Goal: Task Accomplishment & Management: Manage account settings

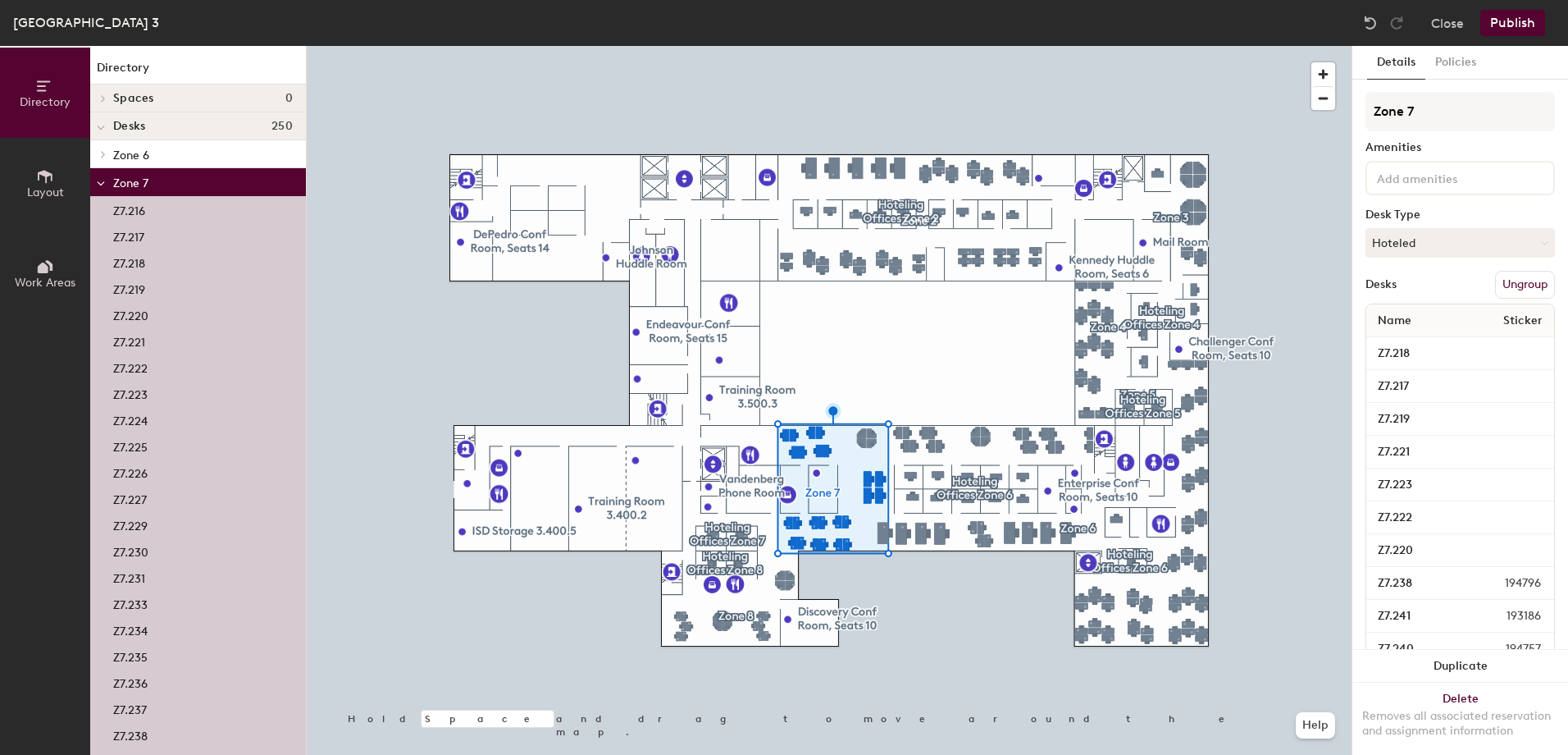
click at [1459, 80] on div "Details Policies Zone 7 Amenities Desk Type Hoteled Desks Ungroup Name Sticker …" at bounding box center [1460, 400] width 216 height 708
click at [1459, 71] on button "Policies" at bounding box center [1456, 62] width 61 height 33
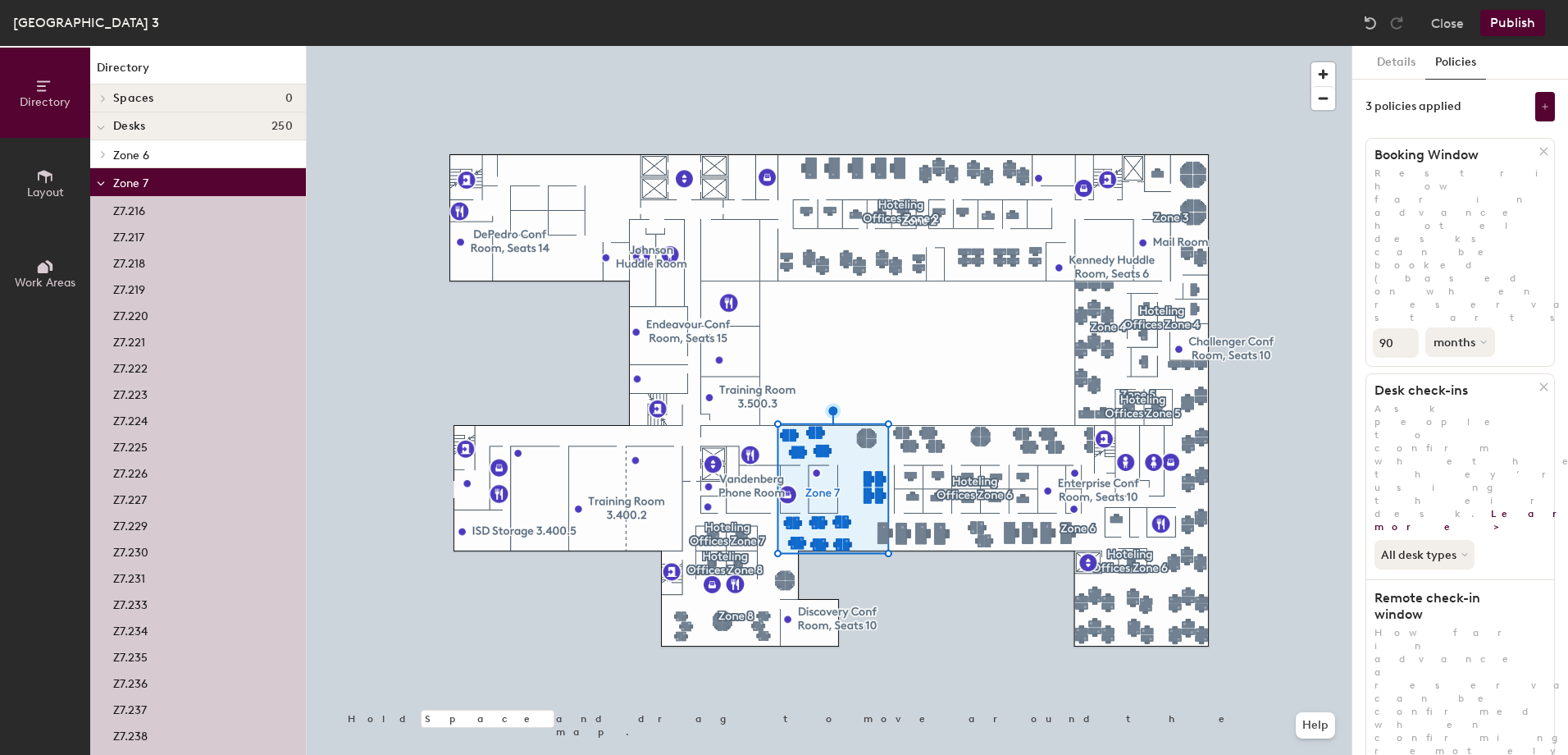
click at [1441, 328] on button "months" at bounding box center [1459, 342] width 69 height 30
click at [1442, 328] on button "months" at bounding box center [1459, 342] width 69 height 30
click at [1351, 232] on div "Directory Layout Work Areas Directory Spaces 0 Desks 250 Zone 6 Z6.117 Z6.118 Z…" at bounding box center [784, 400] width 1568 height 708
type input "7"
click at [1437, 328] on button "months" at bounding box center [1459, 342] width 69 height 30
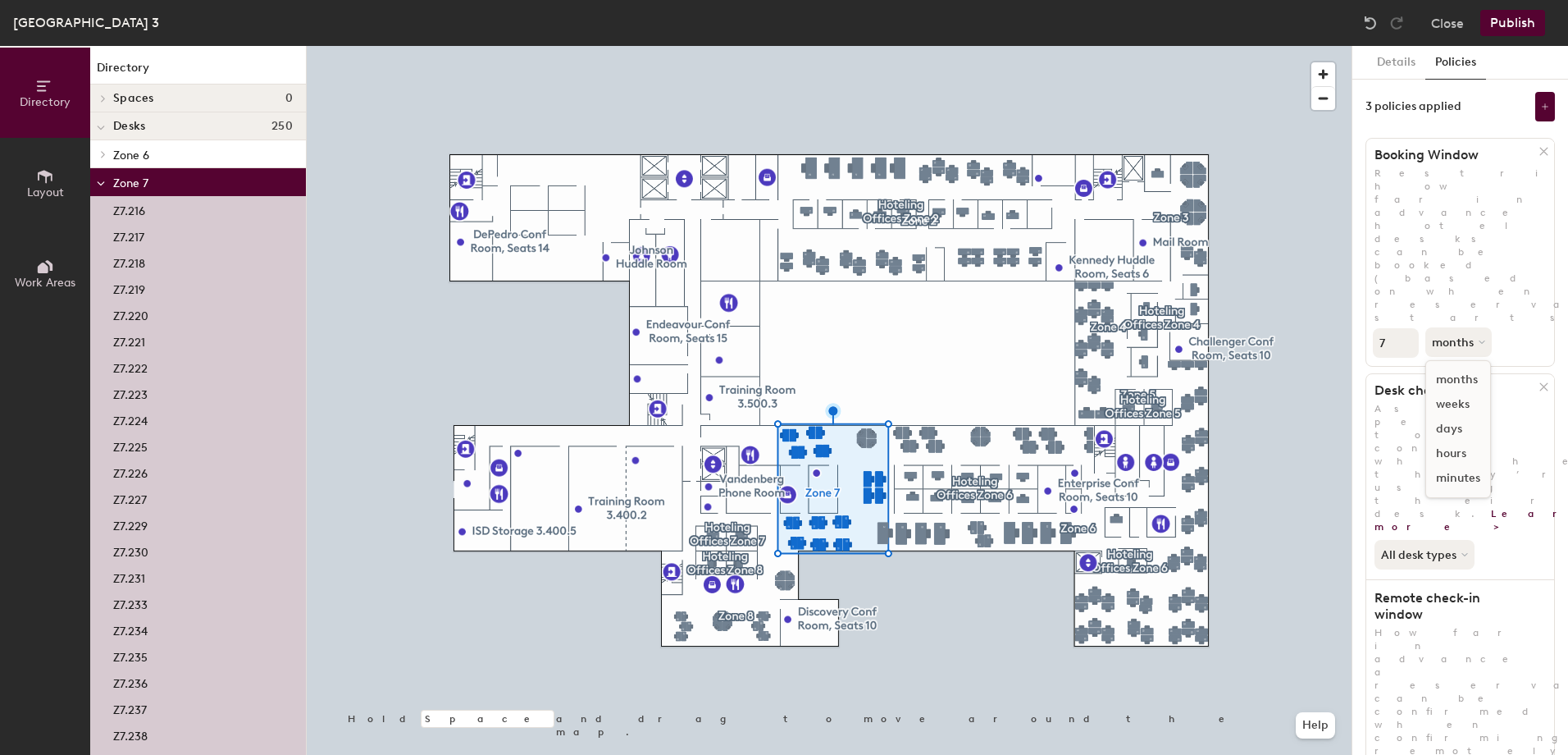
click at [1457, 417] on div "days" at bounding box center [1458, 429] width 64 height 25
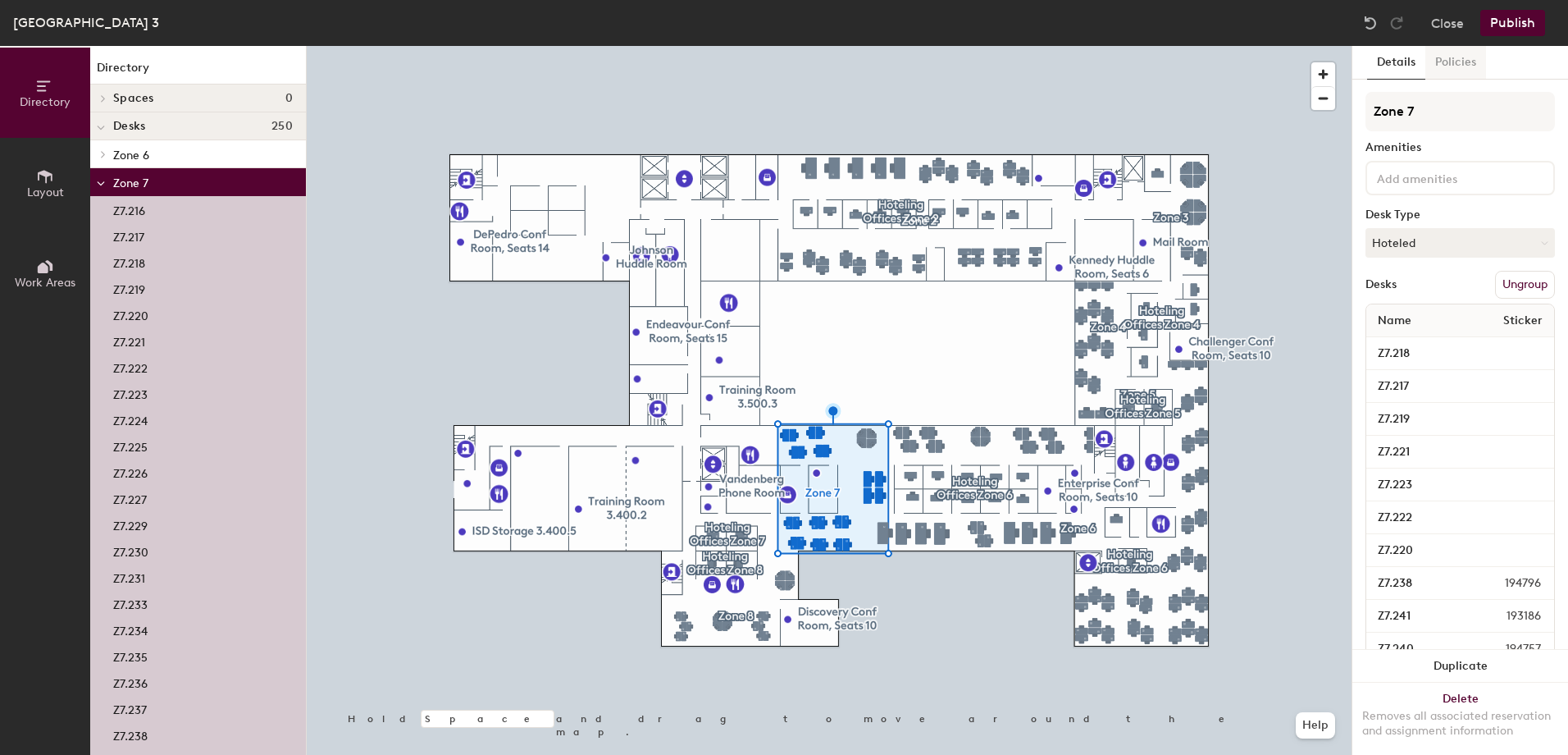
click at [1441, 69] on button "Policies" at bounding box center [1456, 62] width 61 height 33
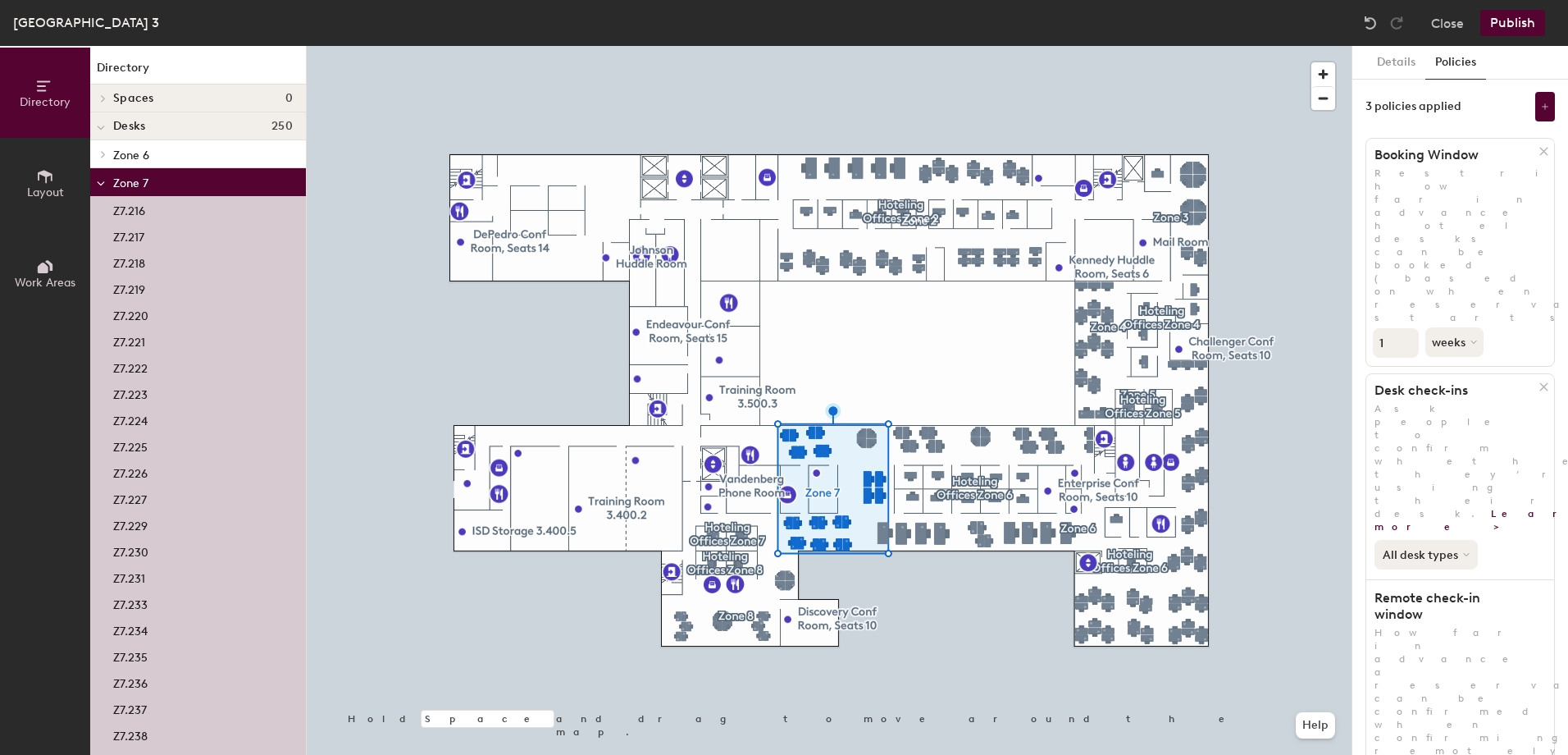
click at [920, 46] on div at bounding box center [829, 46] width 1045 height 0
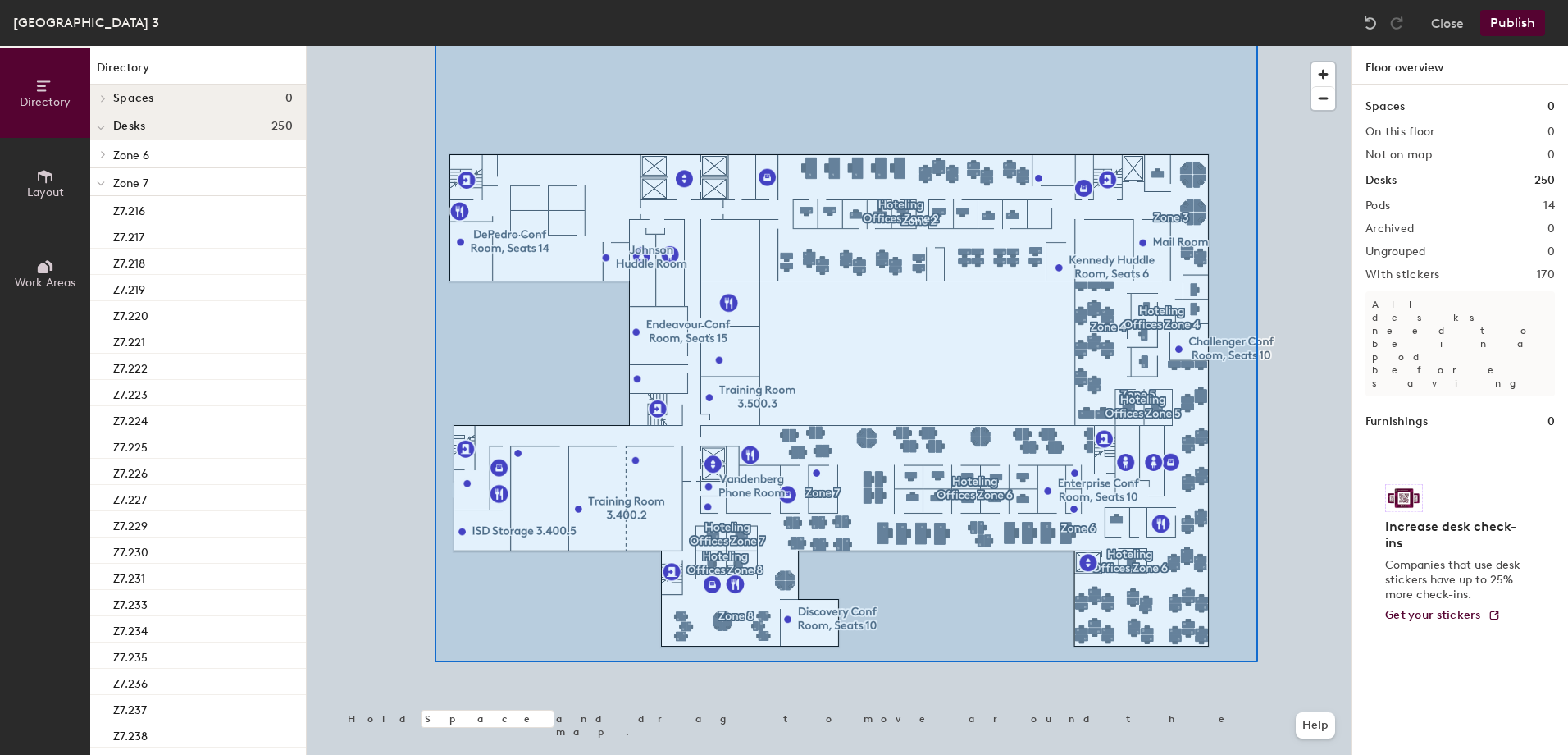
click at [441, 46] on div at bounding box center [829, 46] width 1045 height 0
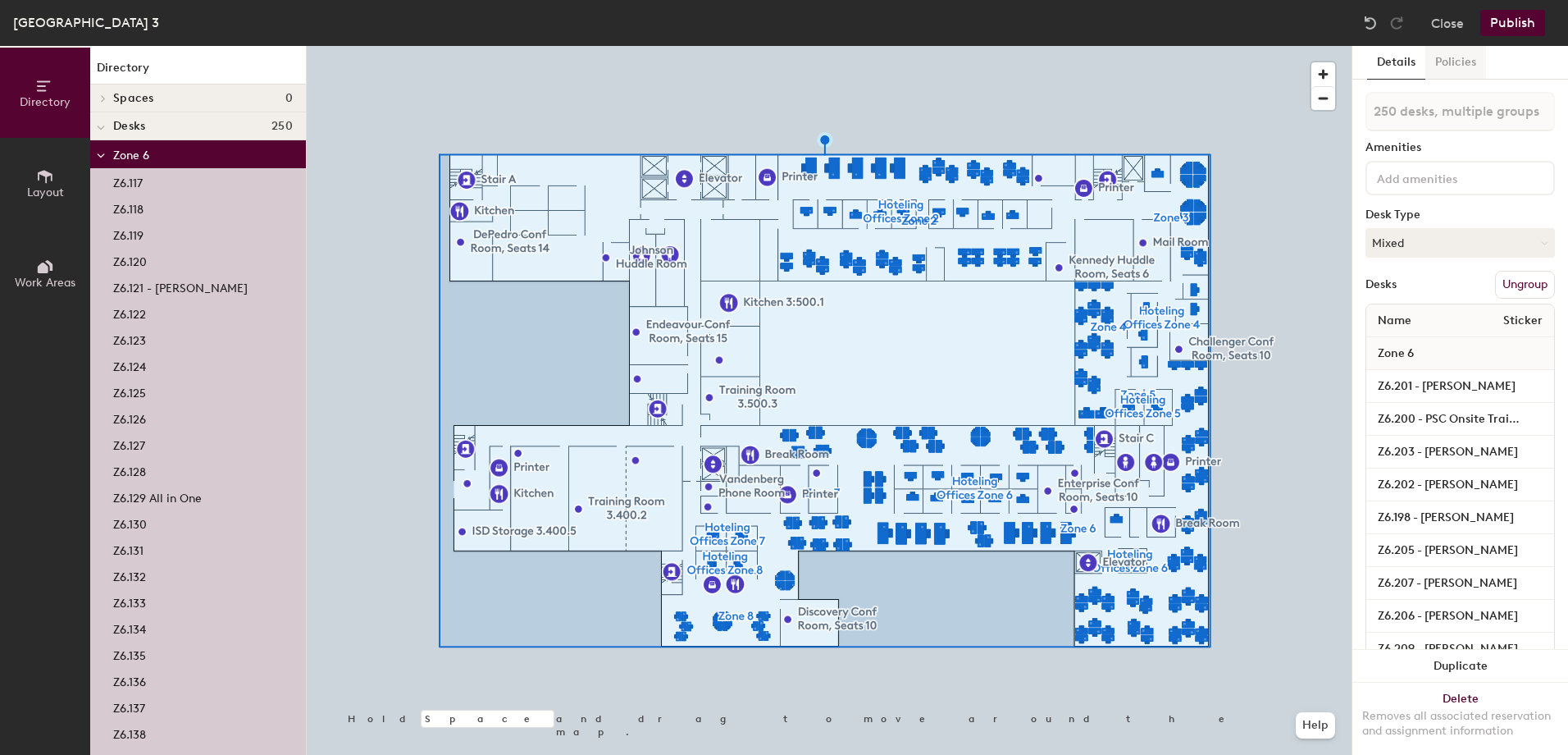
click at [1460, 61] on button "Policies" at bounding box center [1456, 62] width 61 height 33
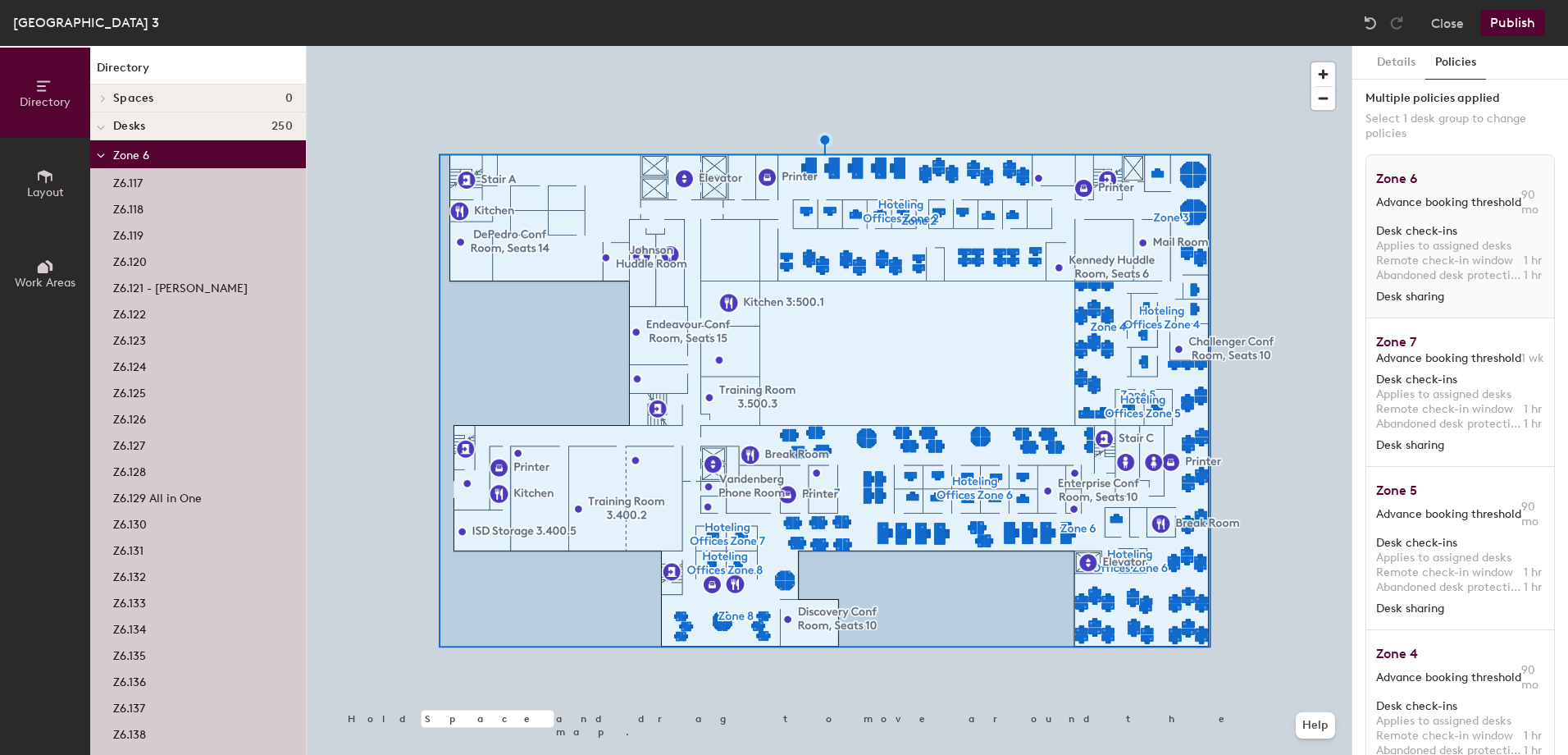
click at [1443, 228] on span "Desk check-ins" at bounding box center [1460, 231] width 169 height 15
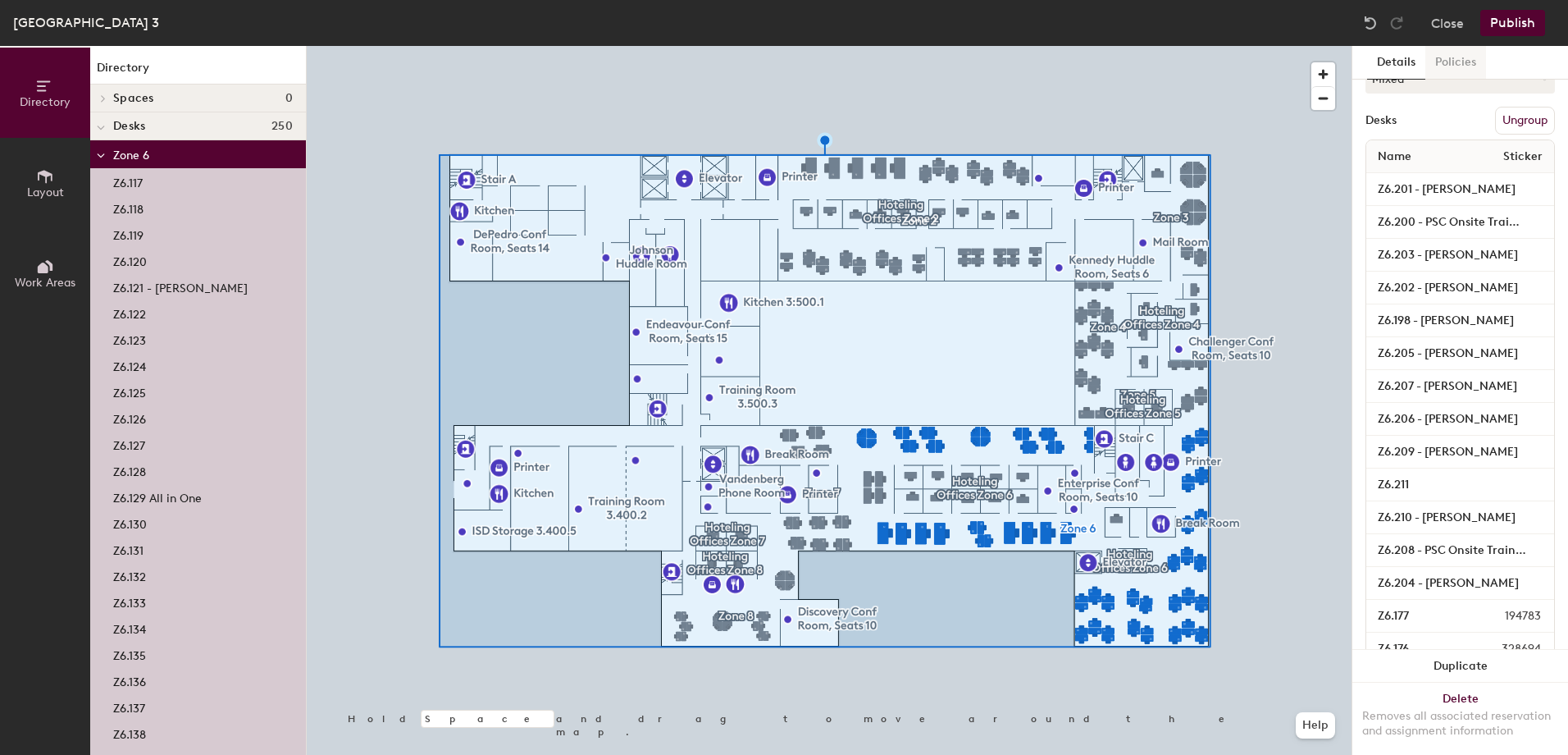
click at [1442, 51] on button "Policies" at bounding box center [1456, 62] width 61 height 33
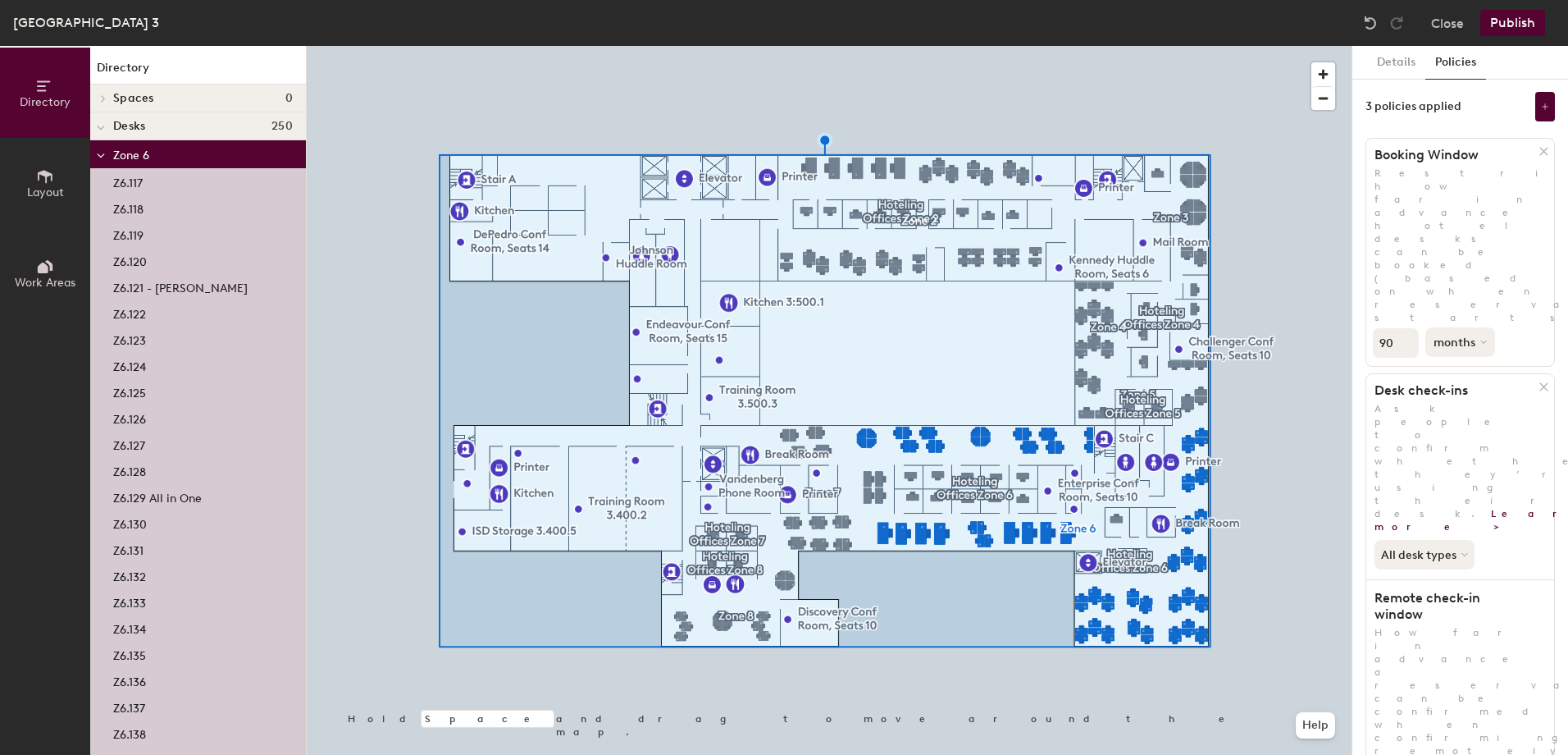
click at [1454, 328] on button "months" at bounding box center [1459, 342] width 69 height 30
click at [1445, 392] on div "weeks" at bounding box center [1458, 405] width 64 height 25
drag, startPoint x: 1398, startPoint y: 232, endPoint x: 1354, endPoint y: 234, distance: 44.0
click at [1354, 232] on div "Details Policies 3 policies applied Booking Window Restrict how far in advance …" at bounding box center [1460, 400] width 216 height 708
type input "1"
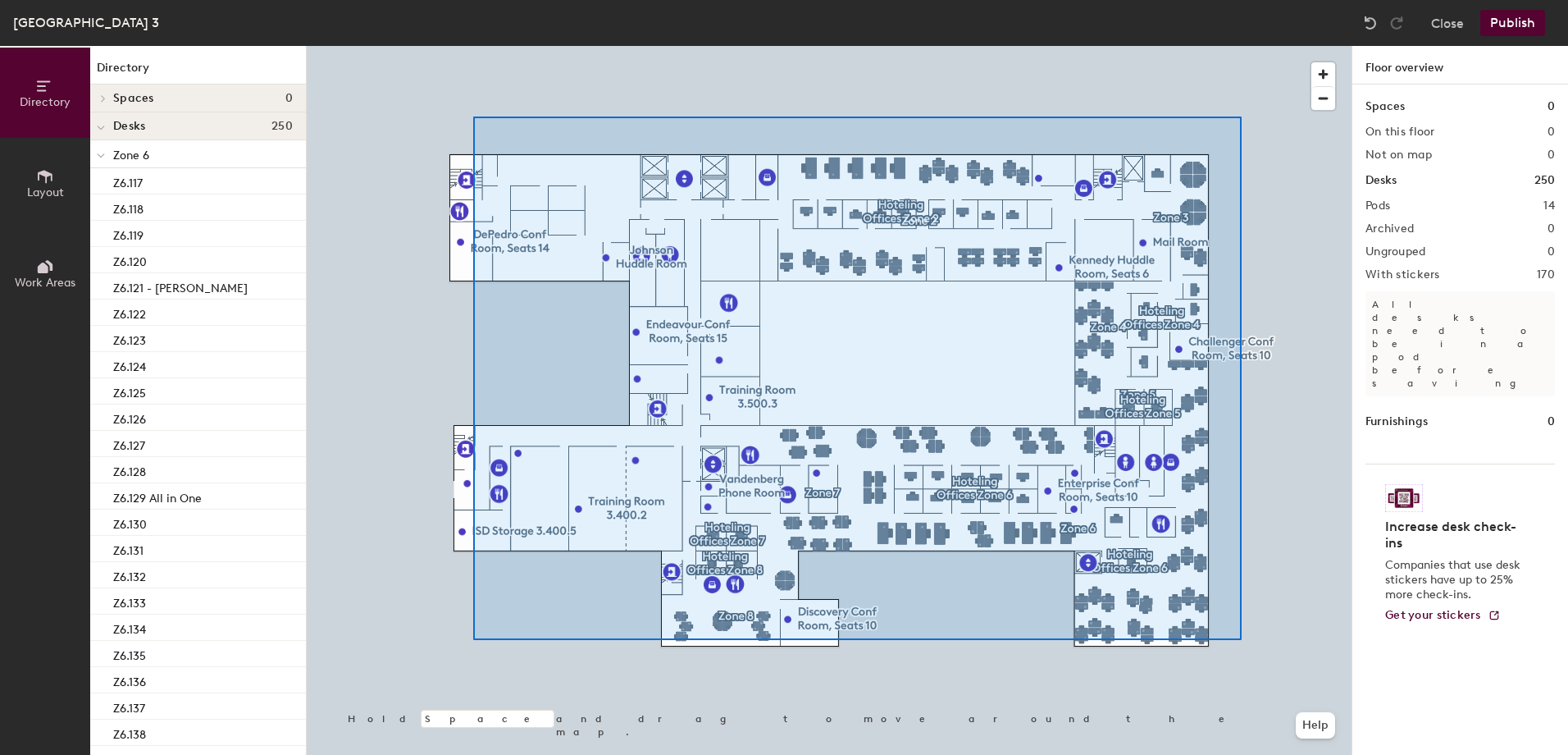
click at [471, 46] on div at bounding box center [829, 46] width 1045 height 0
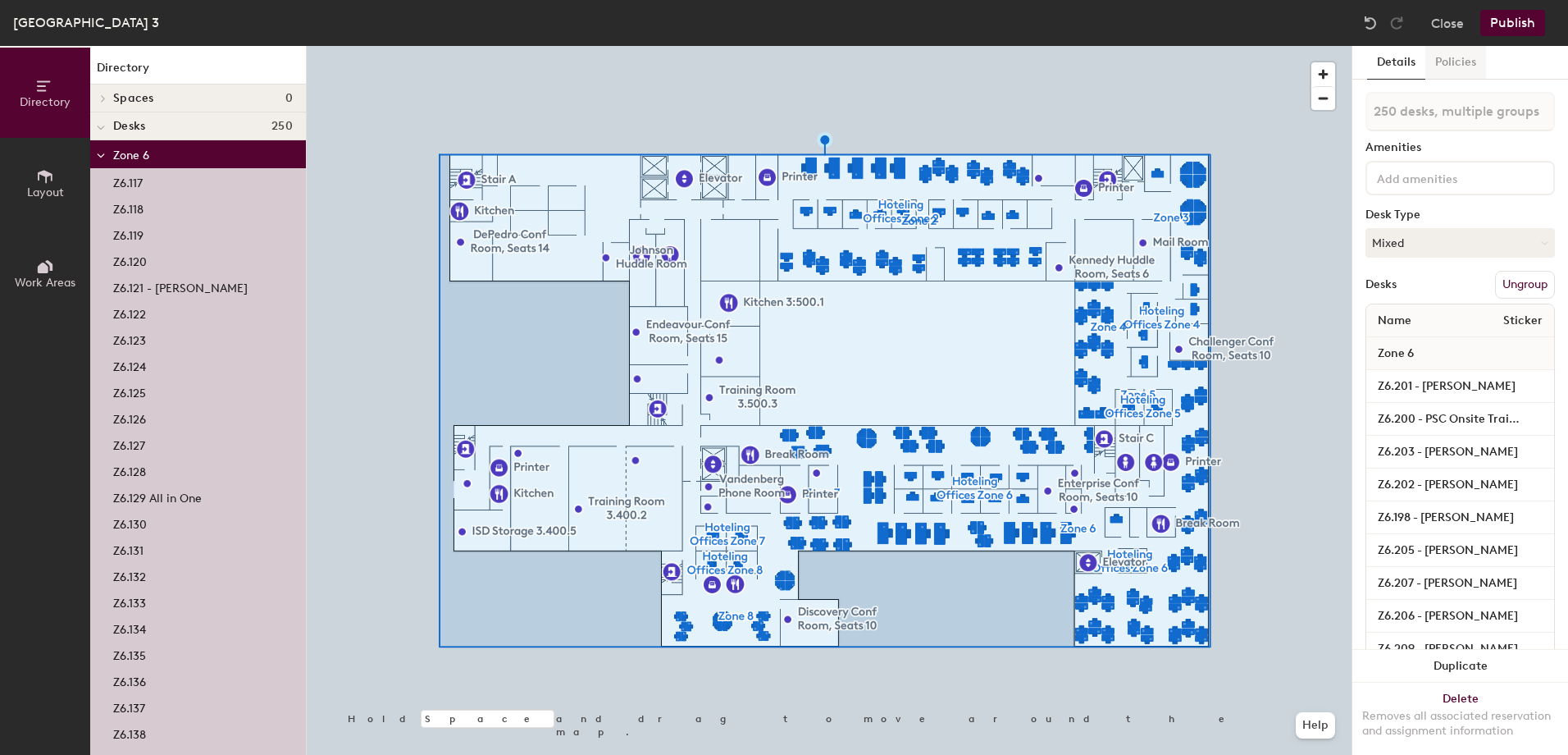
click at [1463, 56] on button "Policies" at bounding box center [1456, 62] width 61 height 33
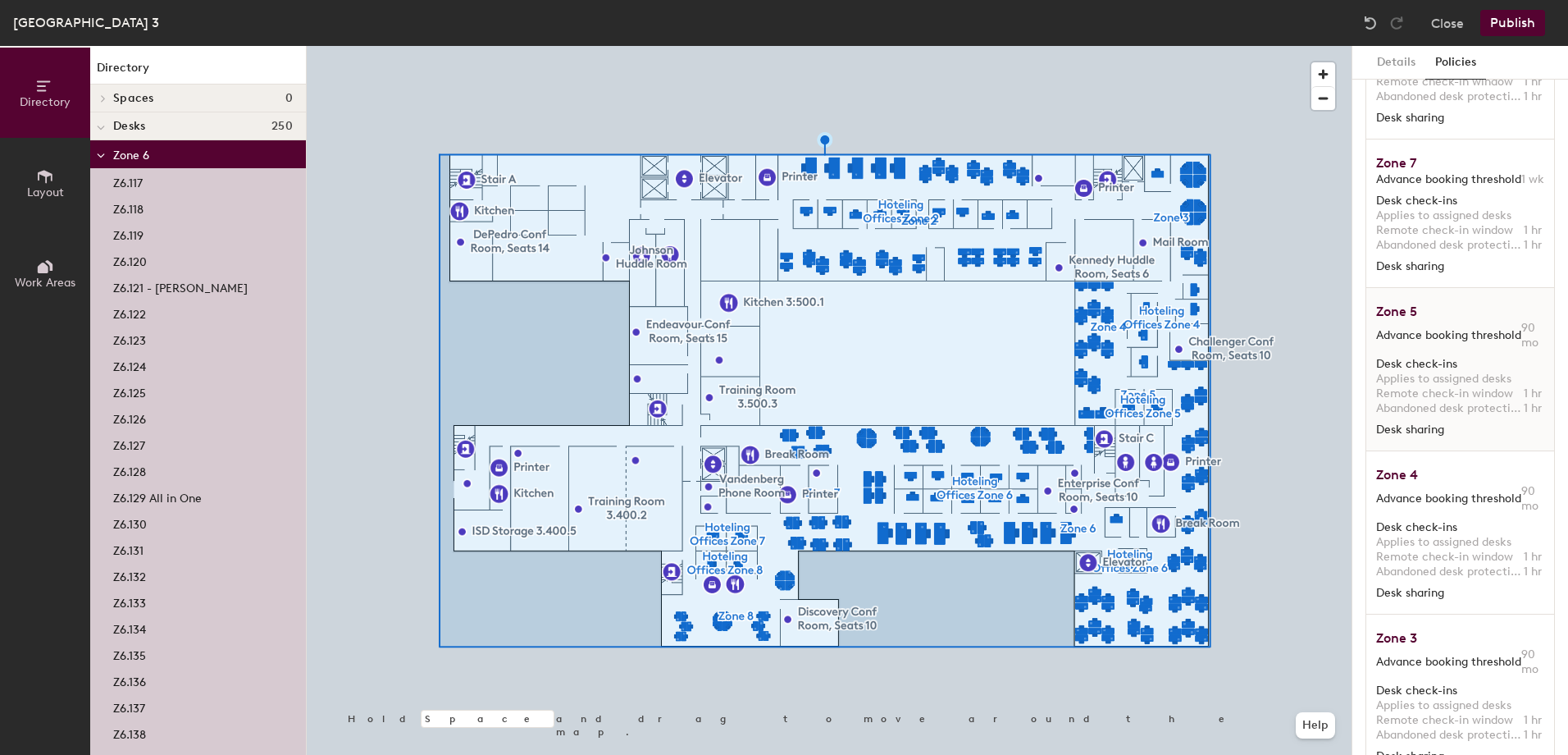
click at [1458, 386] on span "Applies to assigned desks" at bounding box center [1460, 379] width 169 height 15
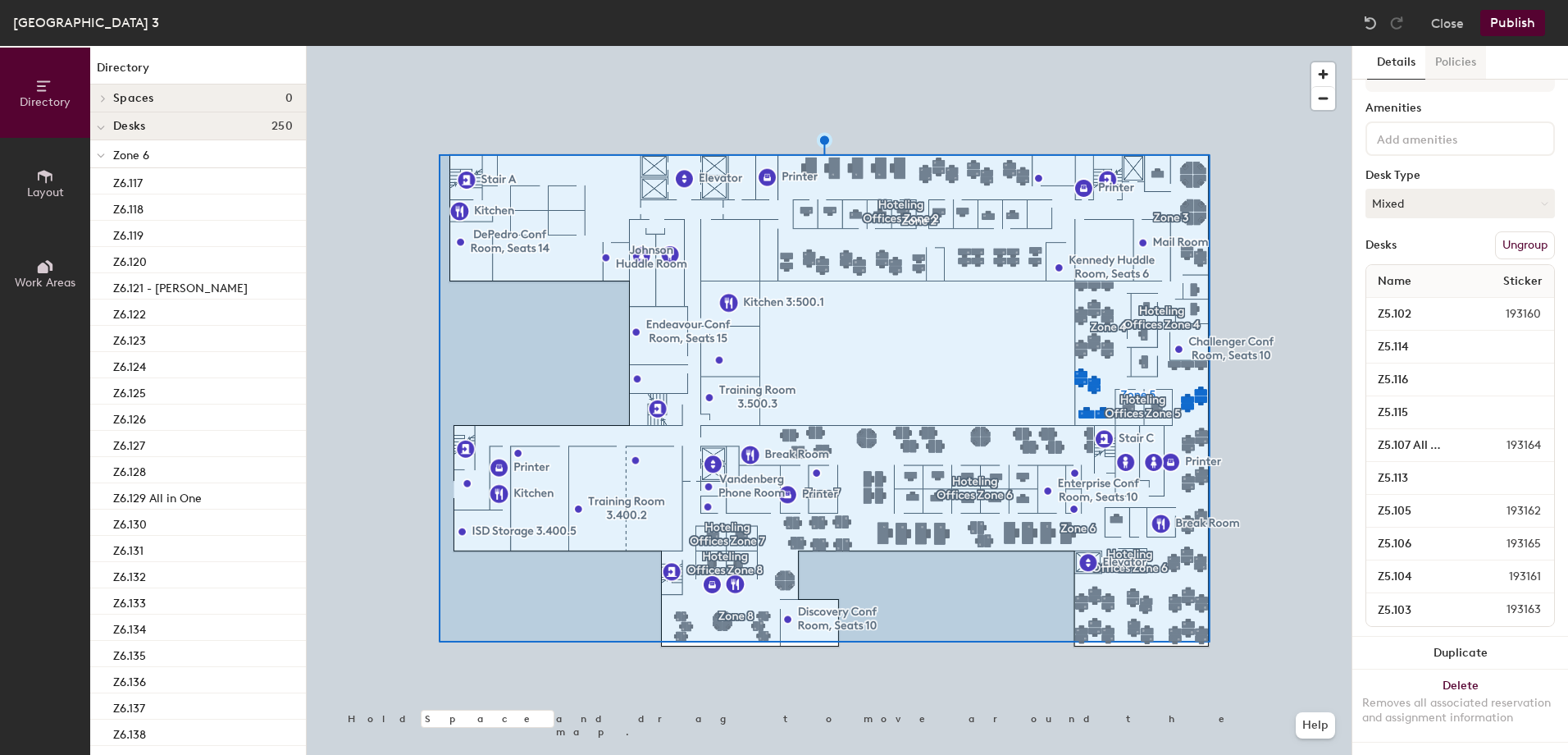
click at [1456, 72] on button "Policies" at bounding box center [1456, 62] width 61 height 33
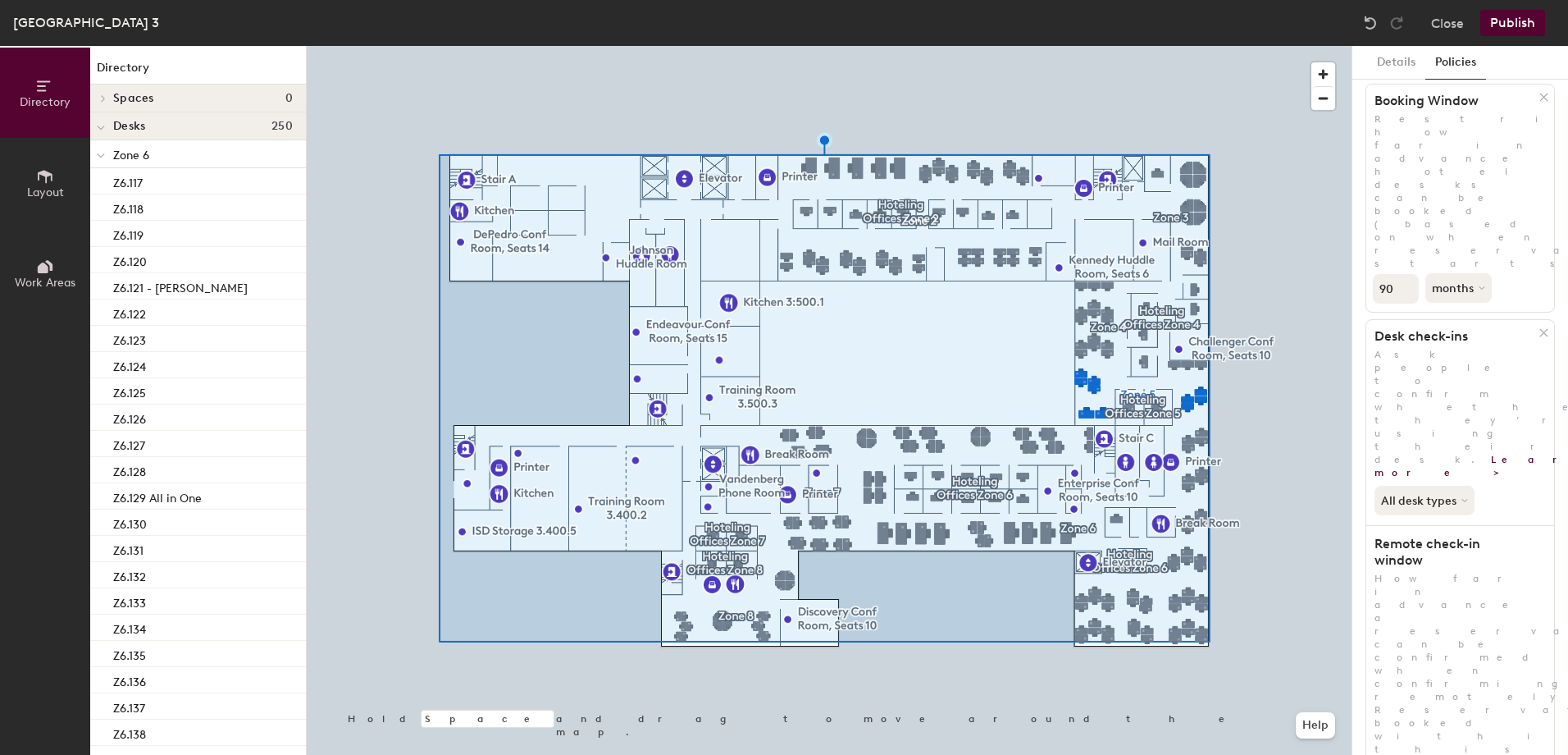
click at [1405, 274] on input "90" at bounding box center [1396, 288] width 46 height 30
drag, startPoint x: 1391, startPoint y: 175, endPoint x: 1365, endPoint y: 173, distance: 26.1
click at [1365, 173] on div "Booking Window Restrict how far in advance hotel desks can be booked (based on …" at bounding box center [1459, 198] width 189 height 228
type input "1"
click at [1453, 273] on button "months" at bounding box center [1459, 288] width 69 height 30
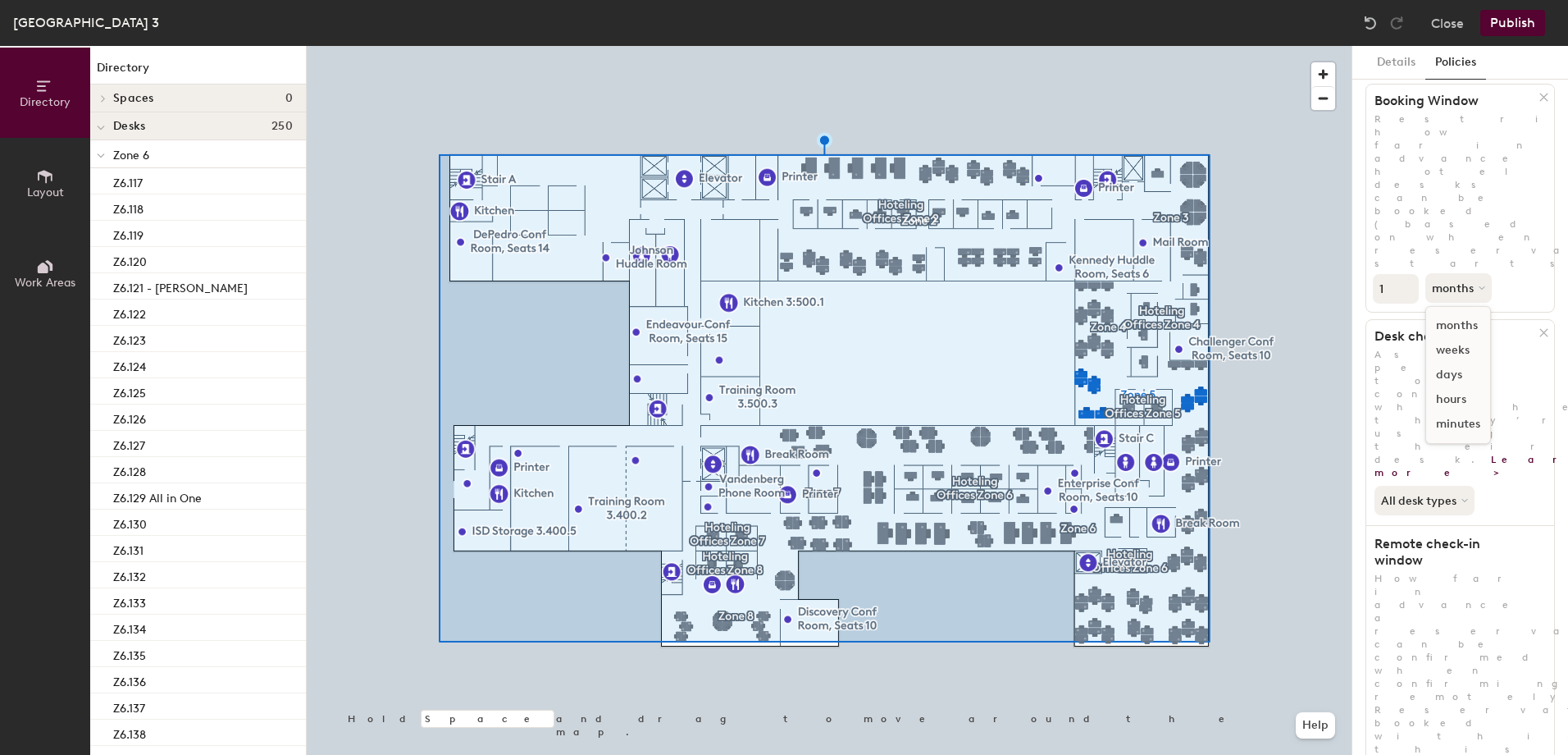
click at [1456, 338] on div "weeks" at bounding box center [1458, 350] width 64 height 25
click at [1397, 70] on button "Details" at bounding box center [1396, 62] width 58 height 33
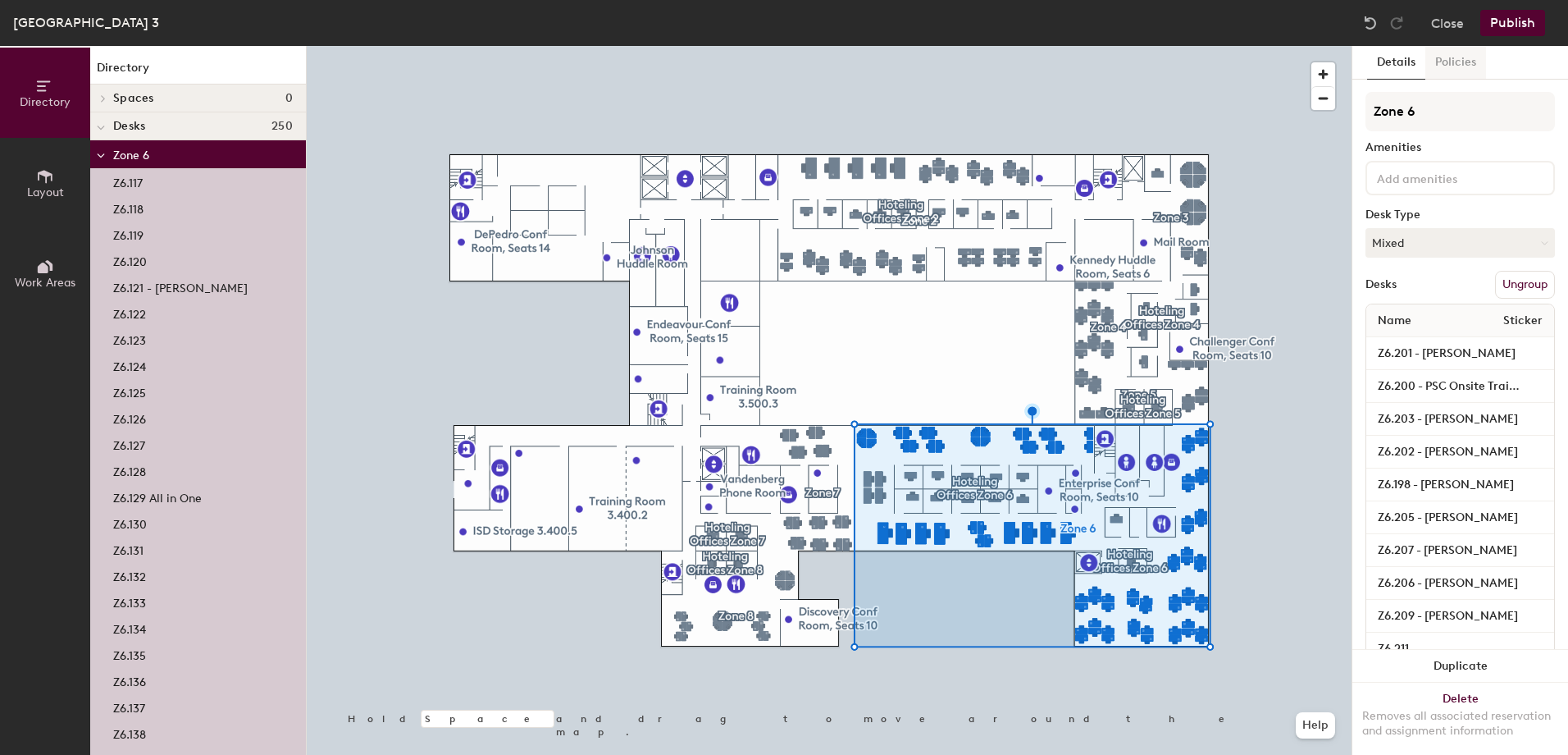
click at [1450, 59] on button "Policies" at bounding box center [1456, 62] width 61 height 33
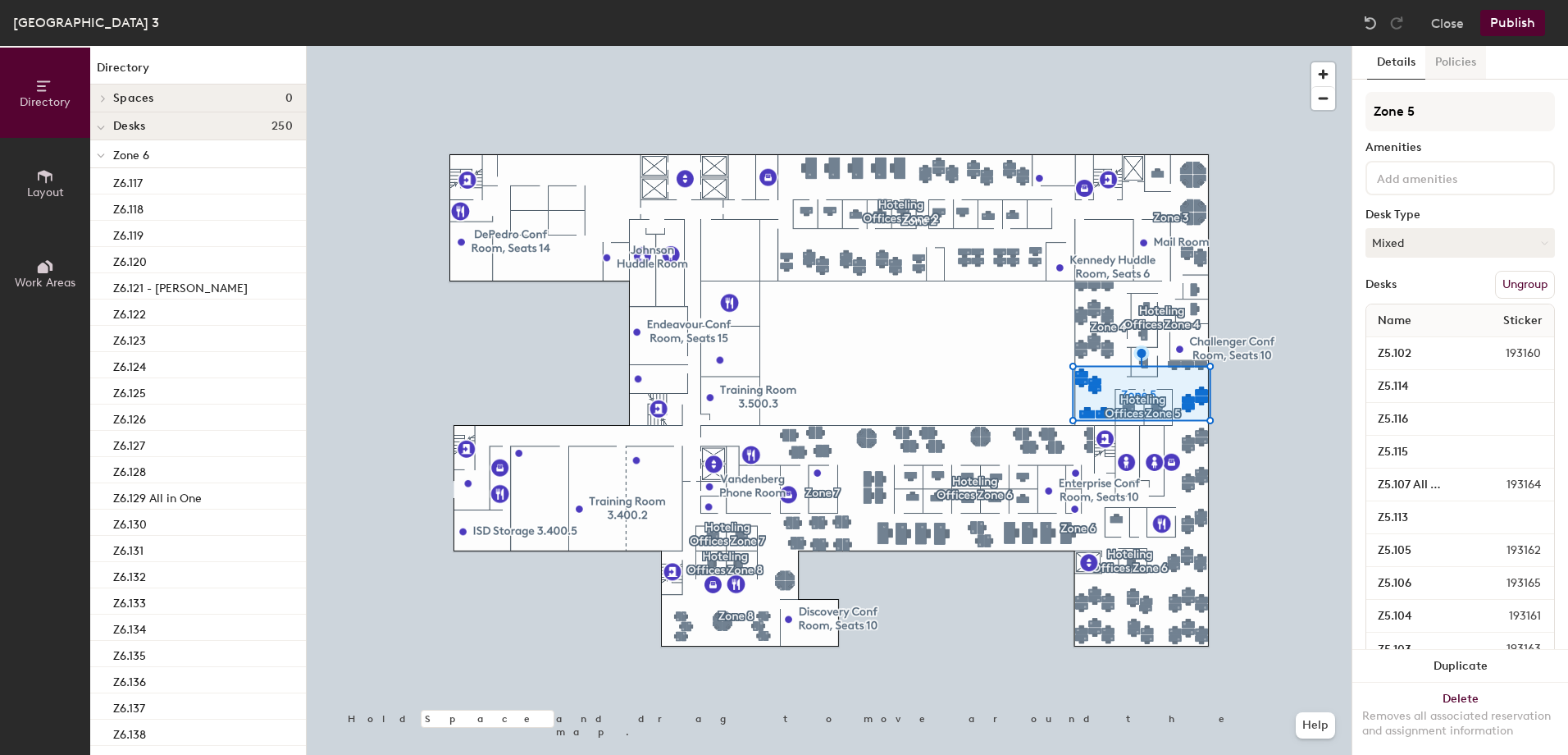
click at [1455, 66] on button "Policies" at bounding box center [1456, 62] width 61 height 33
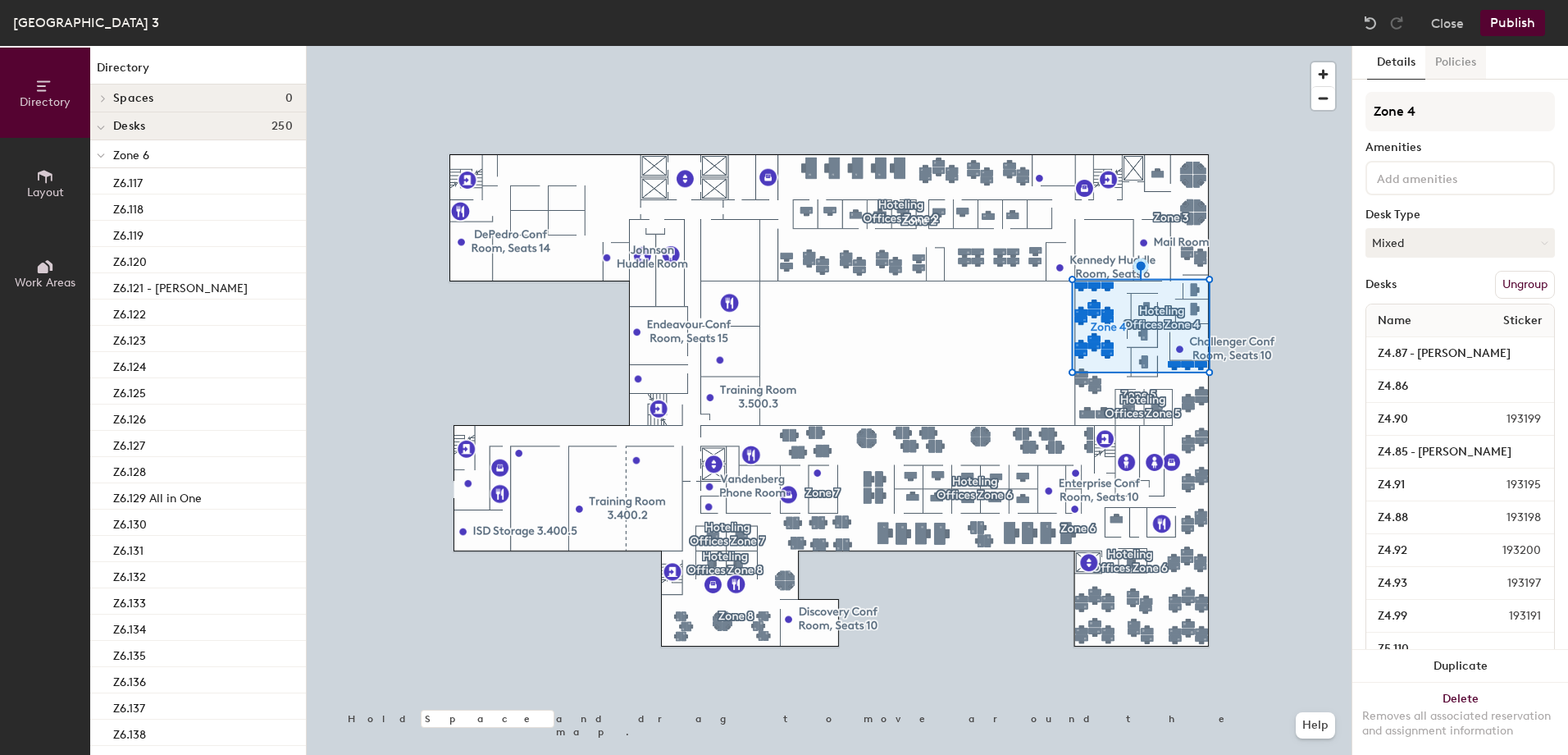
click at [1467, 50] on button "Policies" at bounding box center [1456, 62] width 61 height 33
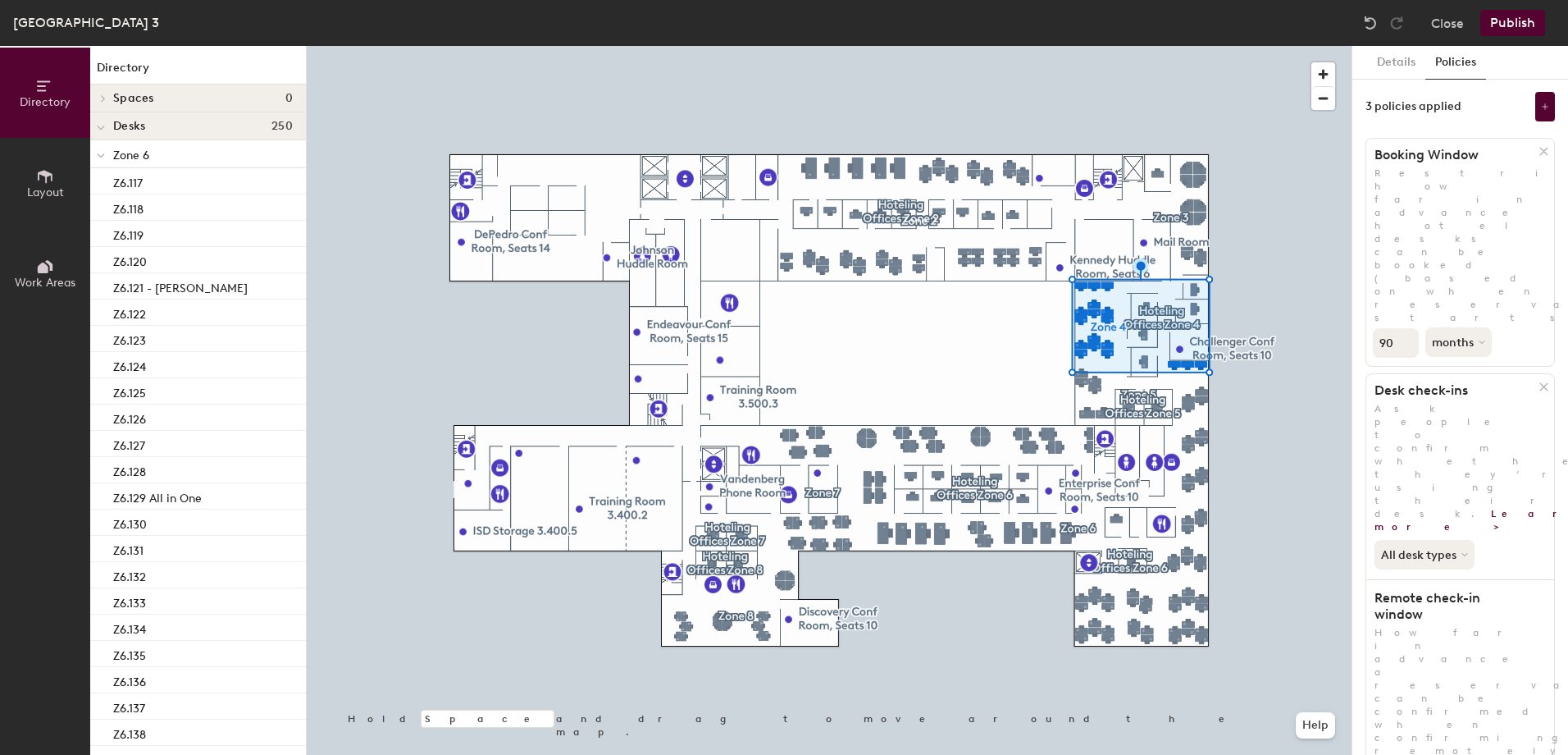
click at [1383, 328] on input "90" at bounding box center [1396, 343] width 46 height 30
click at [1348, 226] on div "Directory Layout Work Areas Directory Spaces 0 Desks 250 Zone 6 Z6.117 Z6.118 Z…" at bounding box center [784, 400] width 1568 height 708
type input "1"
click at [1493, 328] on button "months" at bounding box center [1459, 342] width 69 height 30
click at [1459, 392] on div "weeks" at bounding box center [1458, 405] width 64 height 25
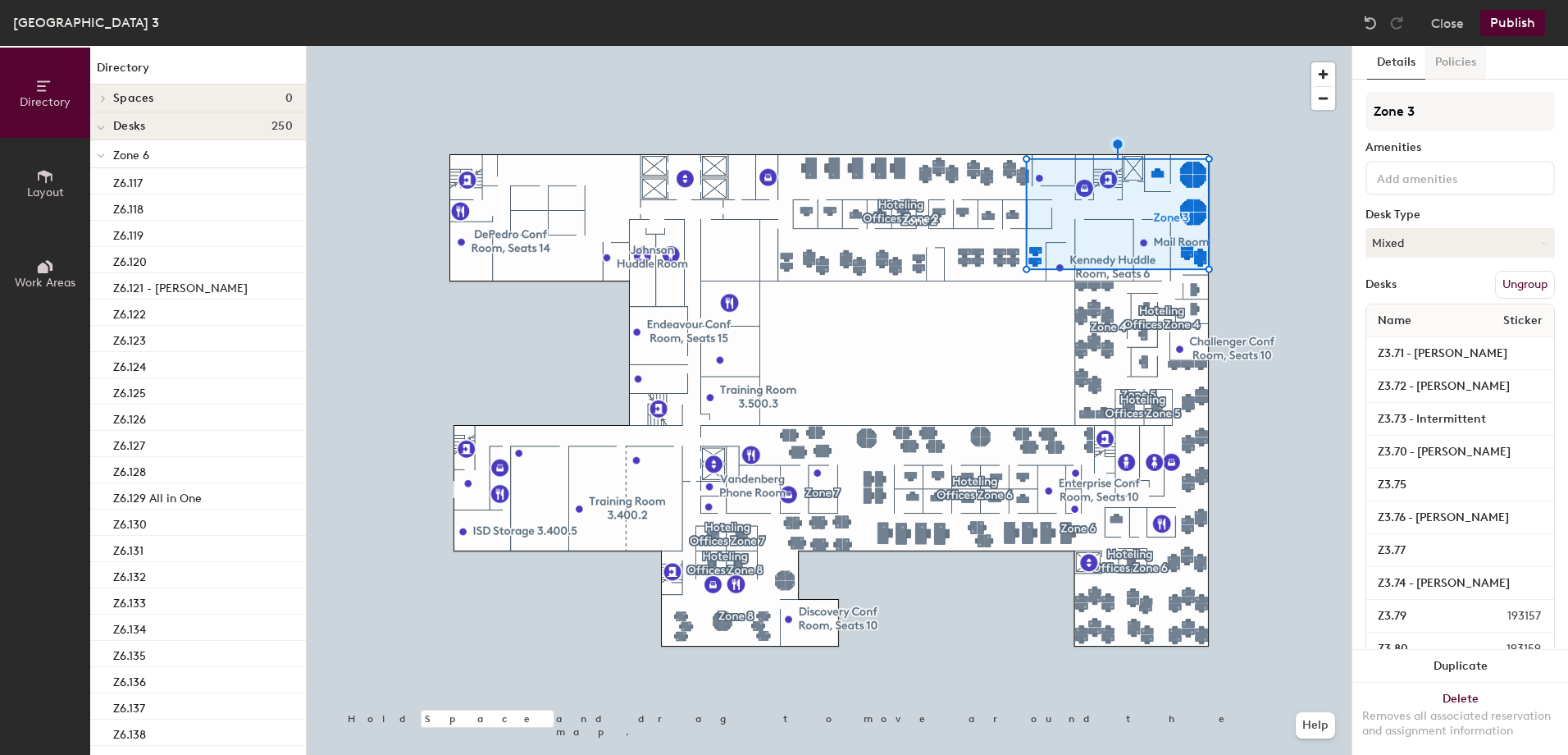
click at [1442, 50] on button "Policies" at bounding box center [1456, 62] width 61 height 33
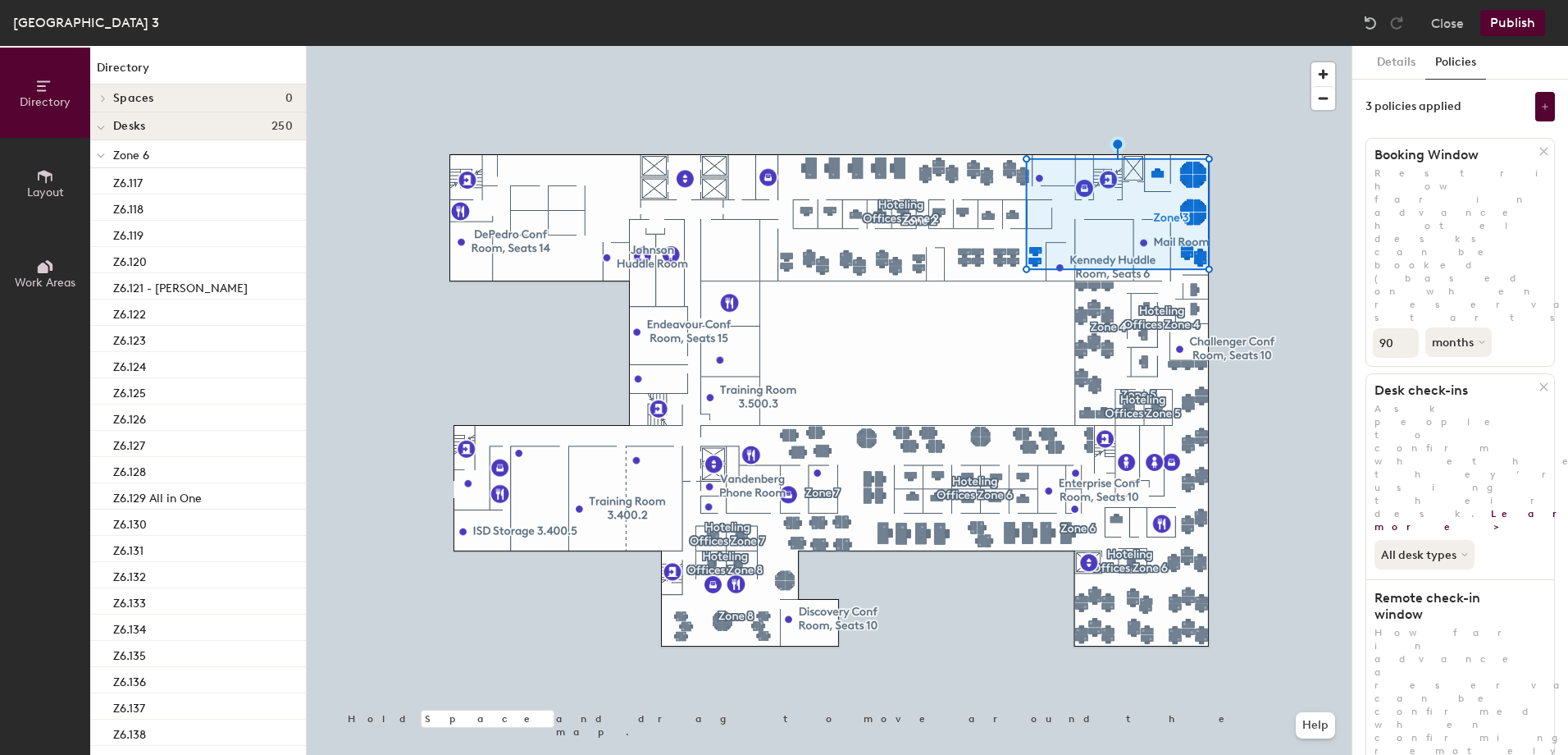
click at [1345, 223] on div "Directory Layout Work Areas Directory Spaces 0 Desks 250 Zone 6 Z6.117 Z6.118 Z…" at bounding box center [784, 400] width 1568 height 708
type input "1"
click at [1474, 328] on button "months" at bounding box center [1459, 342] width 69 height 30
click at [1443, 392] on div "weeks" at bounding box center [1458, 405] width 64 height 25
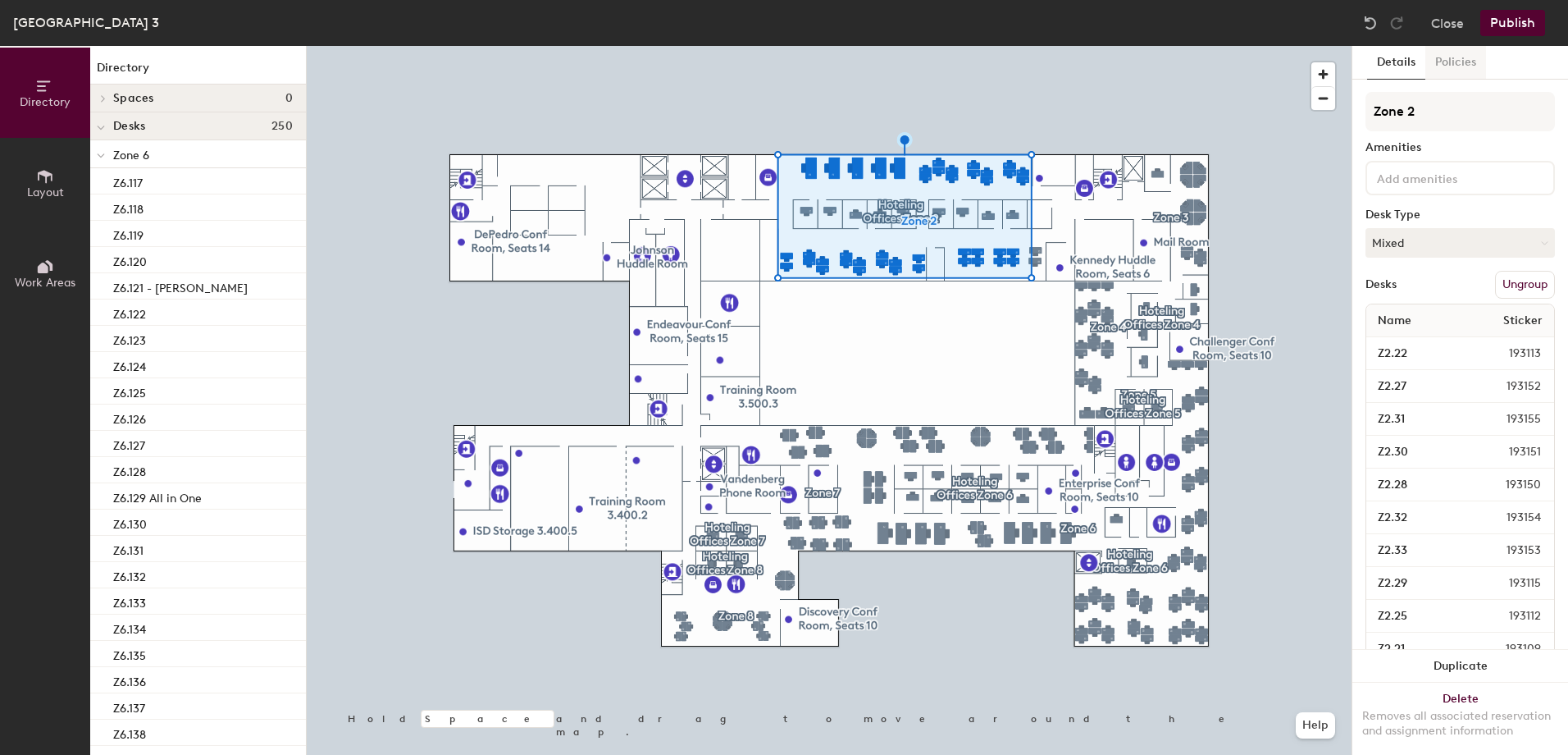
click at [1460, 71] on button "Policies" at bounding box center [1456, 62] width 61 height 33
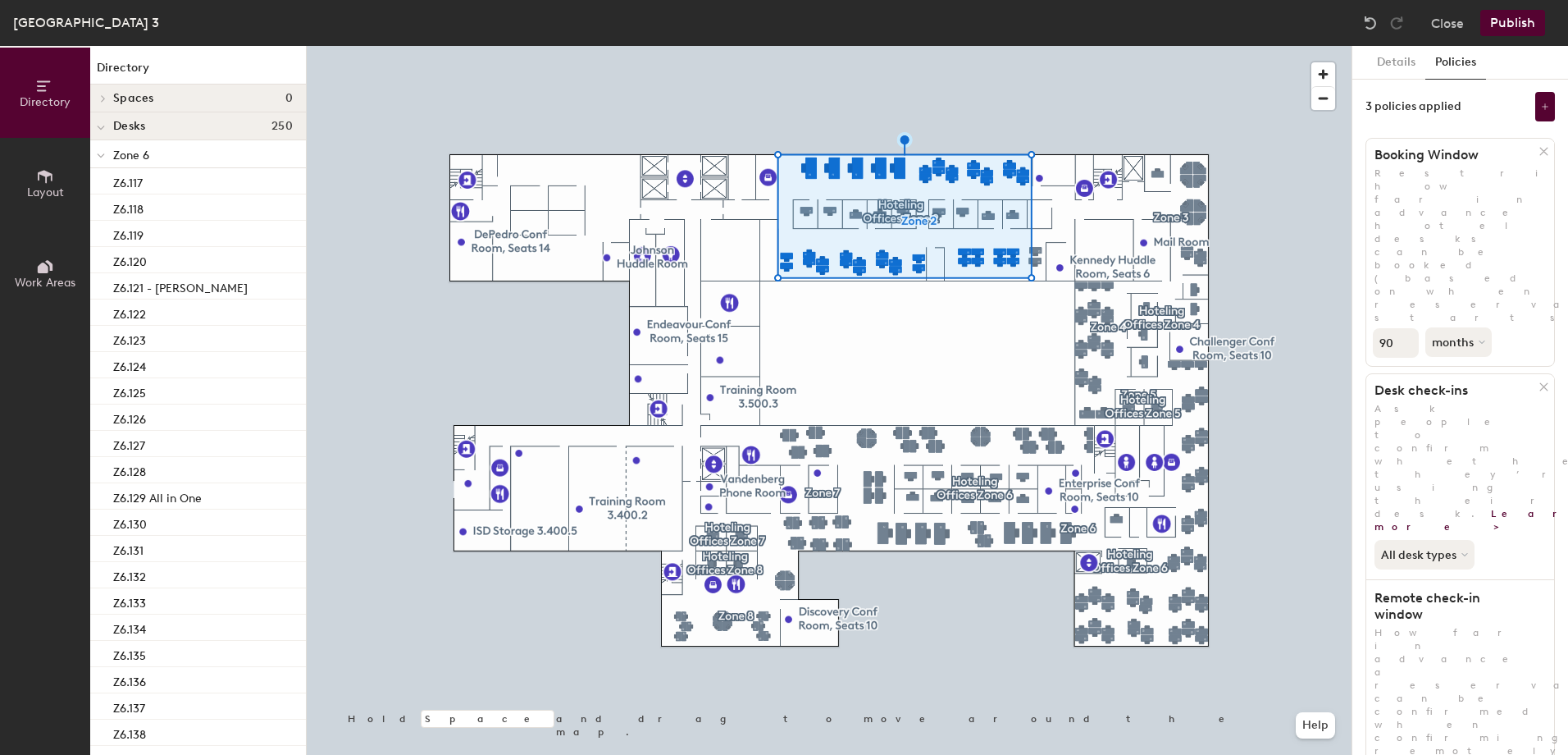
drag, startPoint x: 1399, startPoint y: 221, endPoint x: 1360, endPoint y: 228, distance: 39.6
click at [1360, 228] on div "Details Policies 3 policies applied Booking Window Restrict how far in advance …" at bounding box center [1460, 400] width 216 height 708
type input "1"
click at [1472, 328] on button "months" at bounding box center [1459, 342] width 69 height 30
click at [1447, 392] on div "weeks" at bounding box center [1458, 405] width 64 height 25
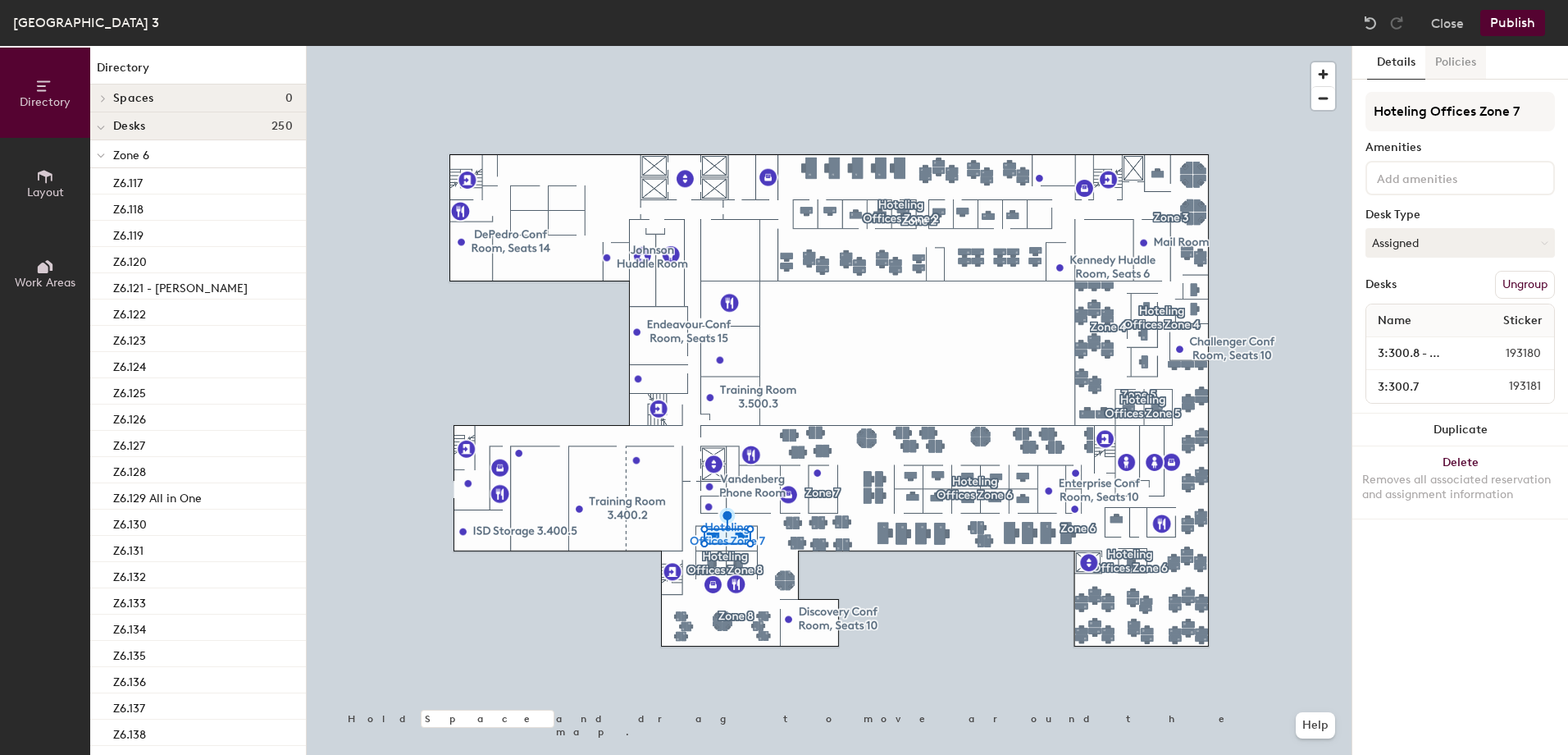
click at [1471, 70] on button "Policies" at bounding box center [1456, 62] width 61 height 33
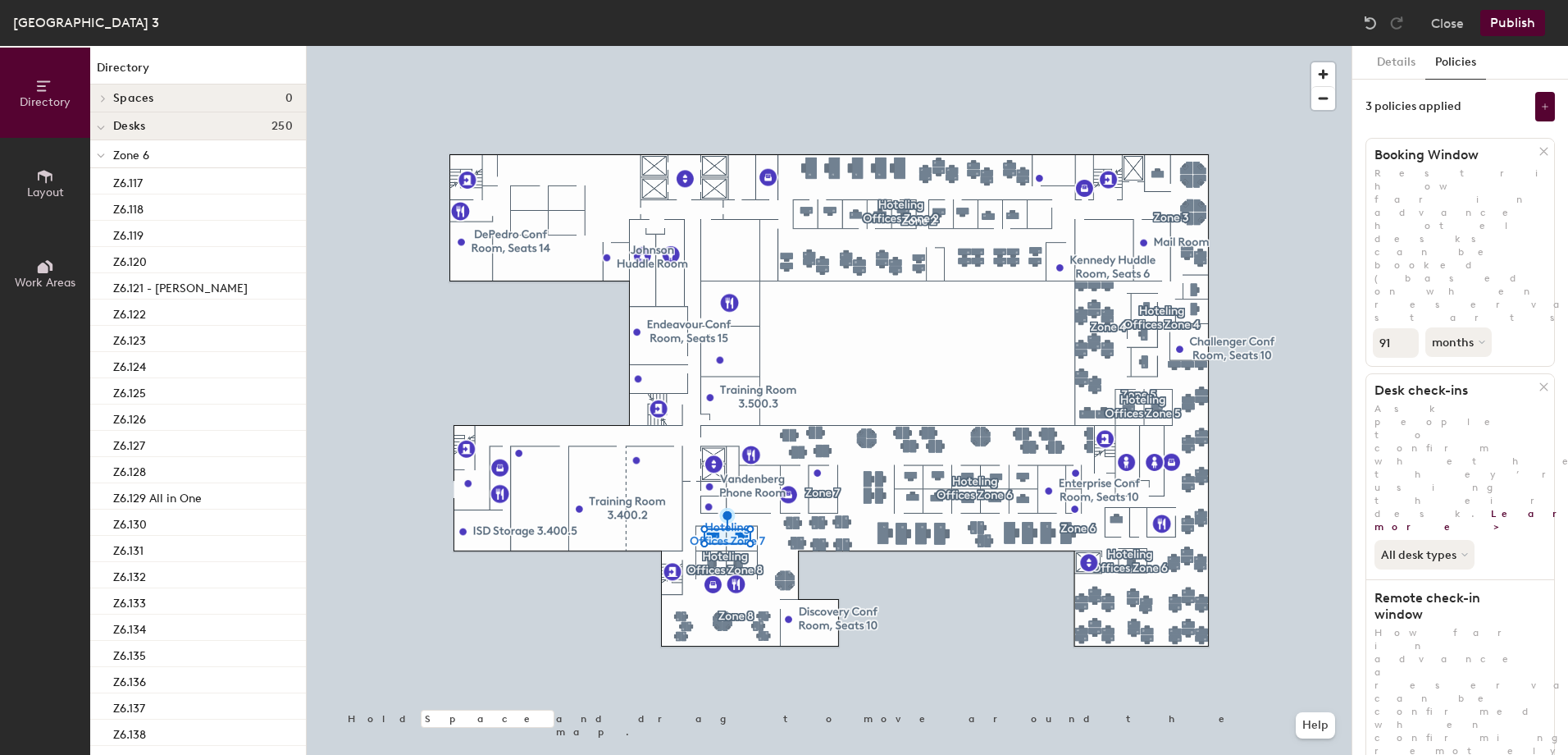
click at [1397, 328] on input "91" at bounding box center [1396, 343] width 46 height 30
click at [1330, 228] on div "Directory Layout Work Areas Directory Spaces 0 Desks 250 Zone 6 Z6.117 Z6.118 Z…" at bounding box center [784, 400] width 1568 height 708
type input "1"
click at [1452, 328] on button "months" at bounding box center [1459, 342] width 69 height 30
click at [1447, 392] on div "weeks" at bounding box center [1458, 405] width 64 height 25
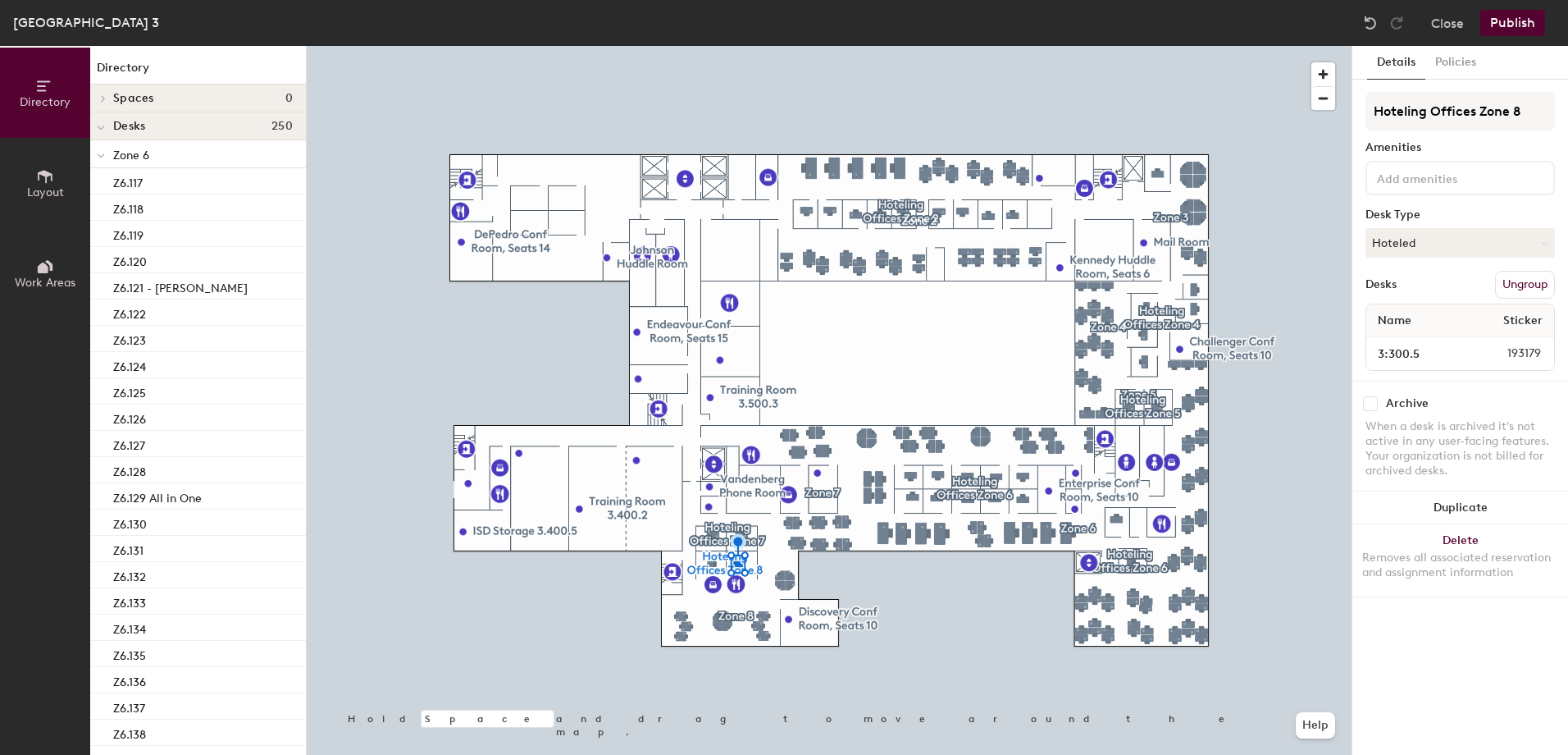
click at [807, 46] on div at bounding box center [829, 46] width 1045 height 0
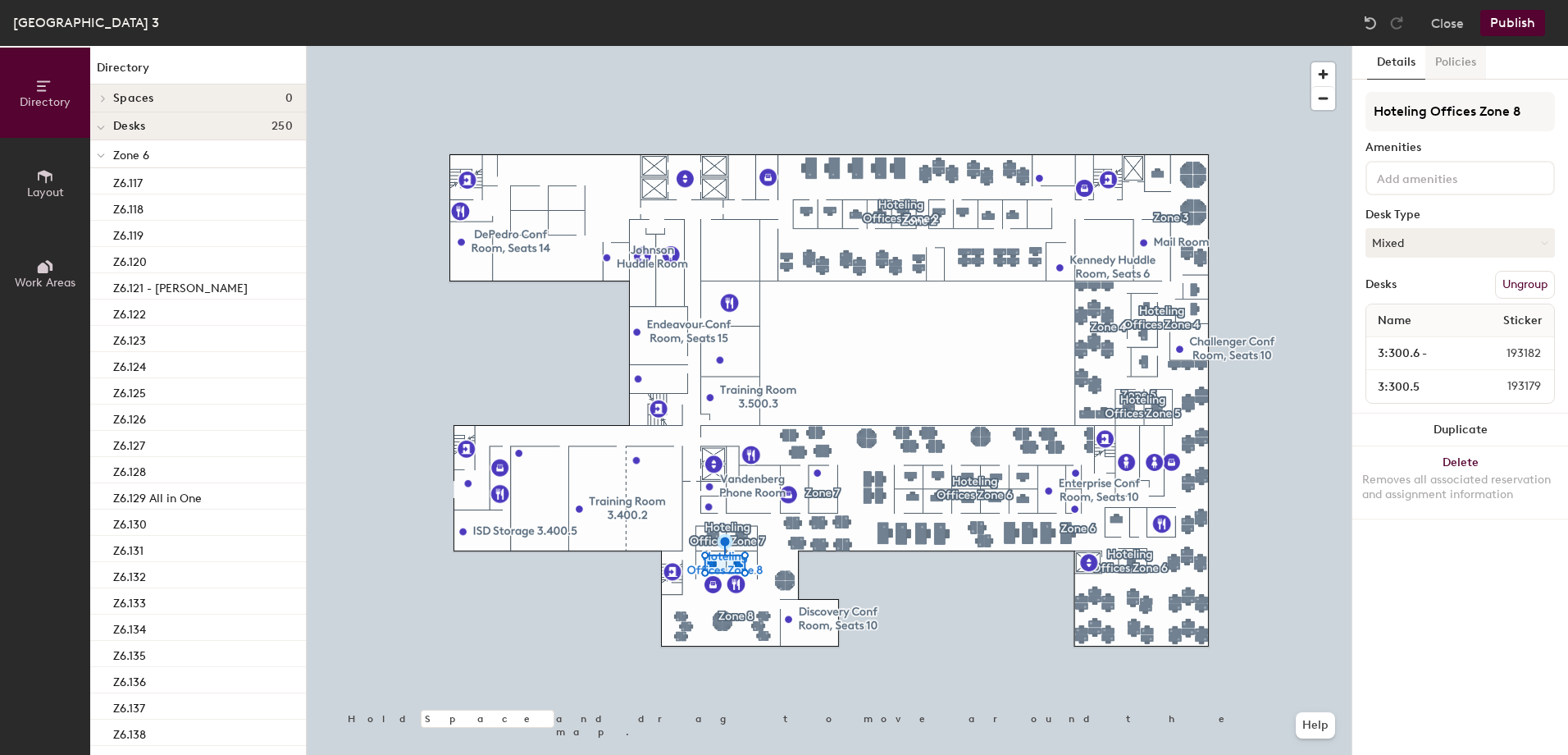
click at [1460, 65] on button "Policies" at bounding box center [1456, 62] width 61 height 33
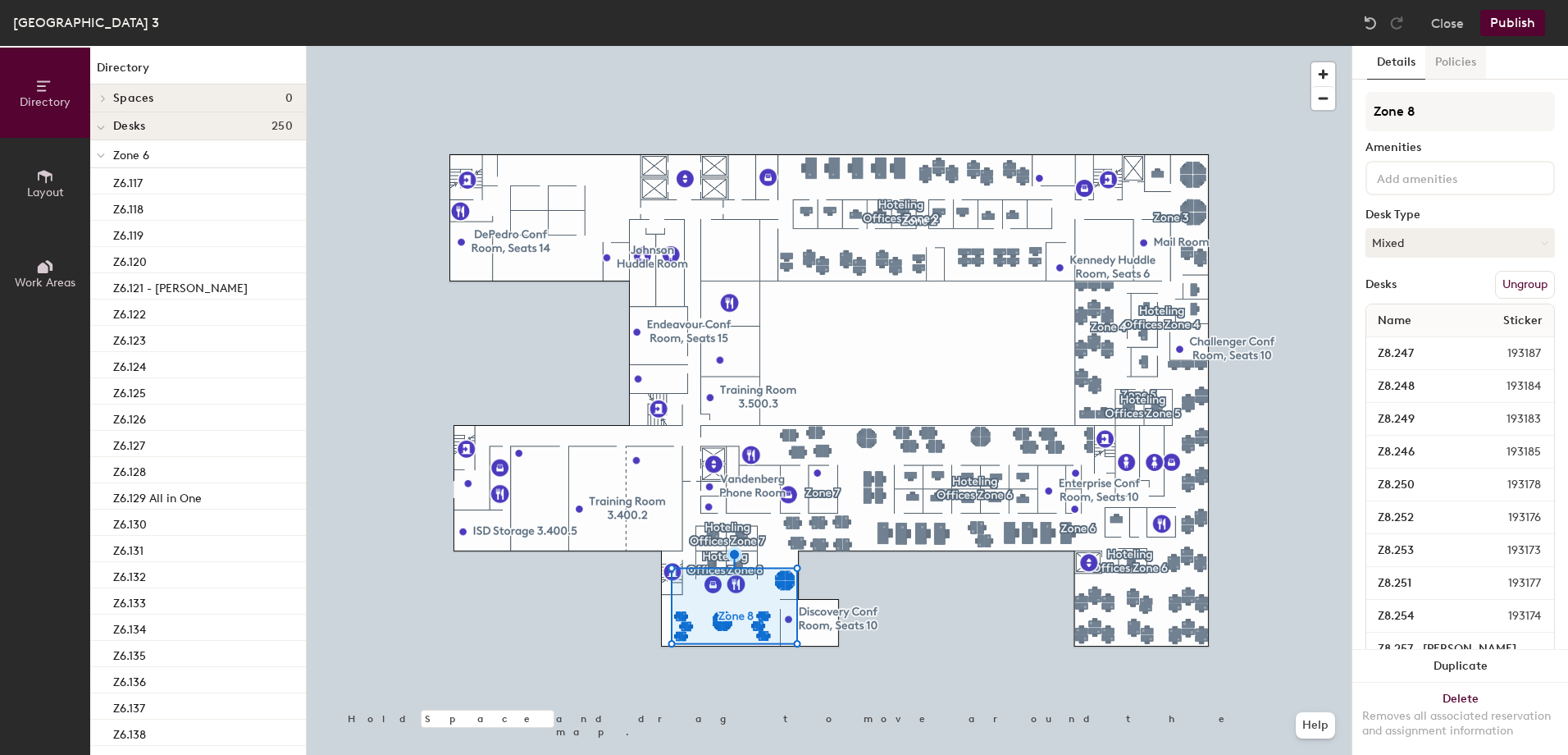
click at [1477, 65] on button "Policies" at bounding box center [1456, 62] width 61 height 33
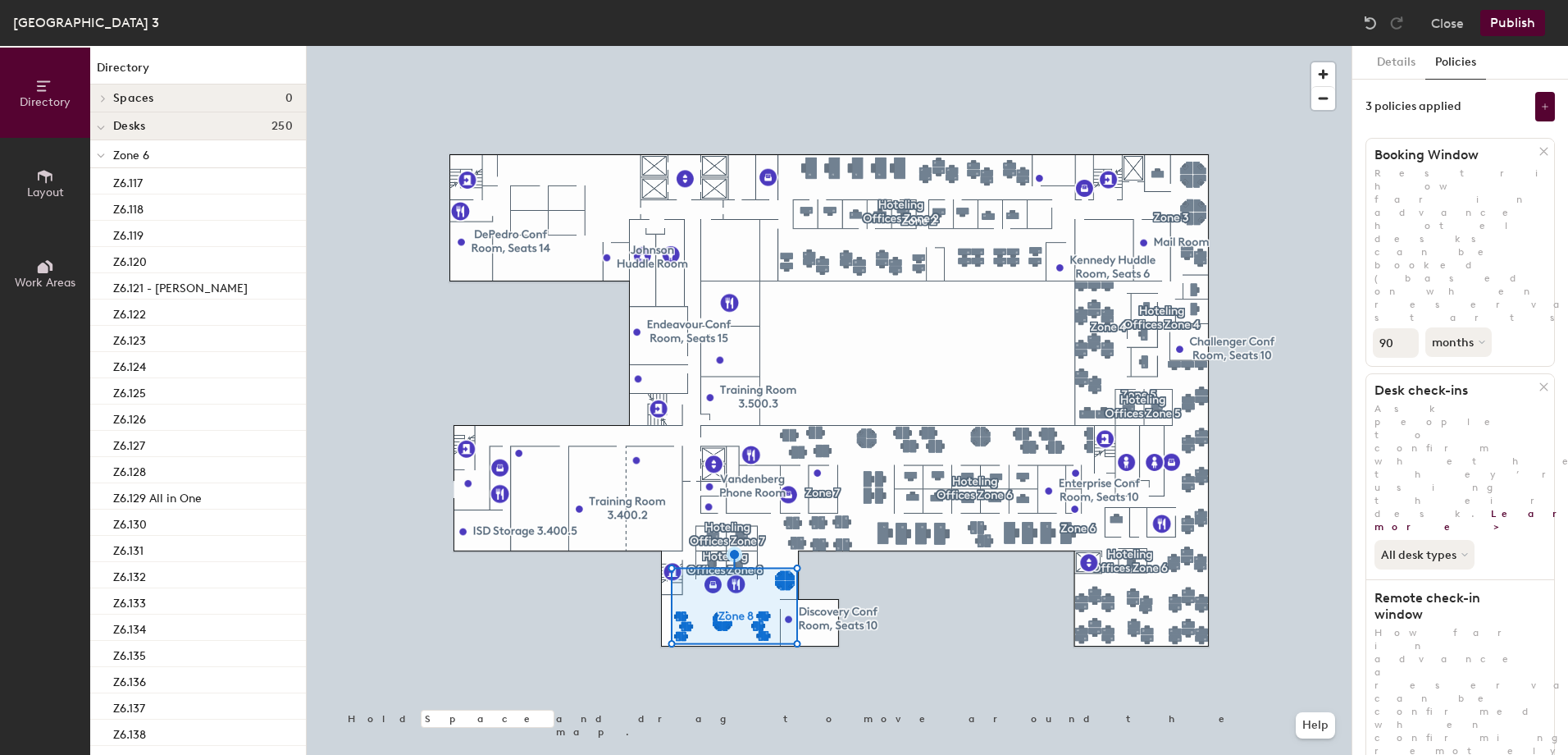
drag, startPoint x: 1396, startPoint y: 234, endPoint x: 1352, endPoint y: 231, distance: 44.1
click at [1352, 231] on div "Details Policies 3 policies applied Booking Window Restrict how far in advance …" at bounding box center [1459, 400] width 216 height 708
type input "1"
click at [1483, 339] on icon at bounding box center [1483, 342] width 7 height 7
click at [1459, 392] on div "weeks" at bounding box center [1458, 405] width 64 height 25
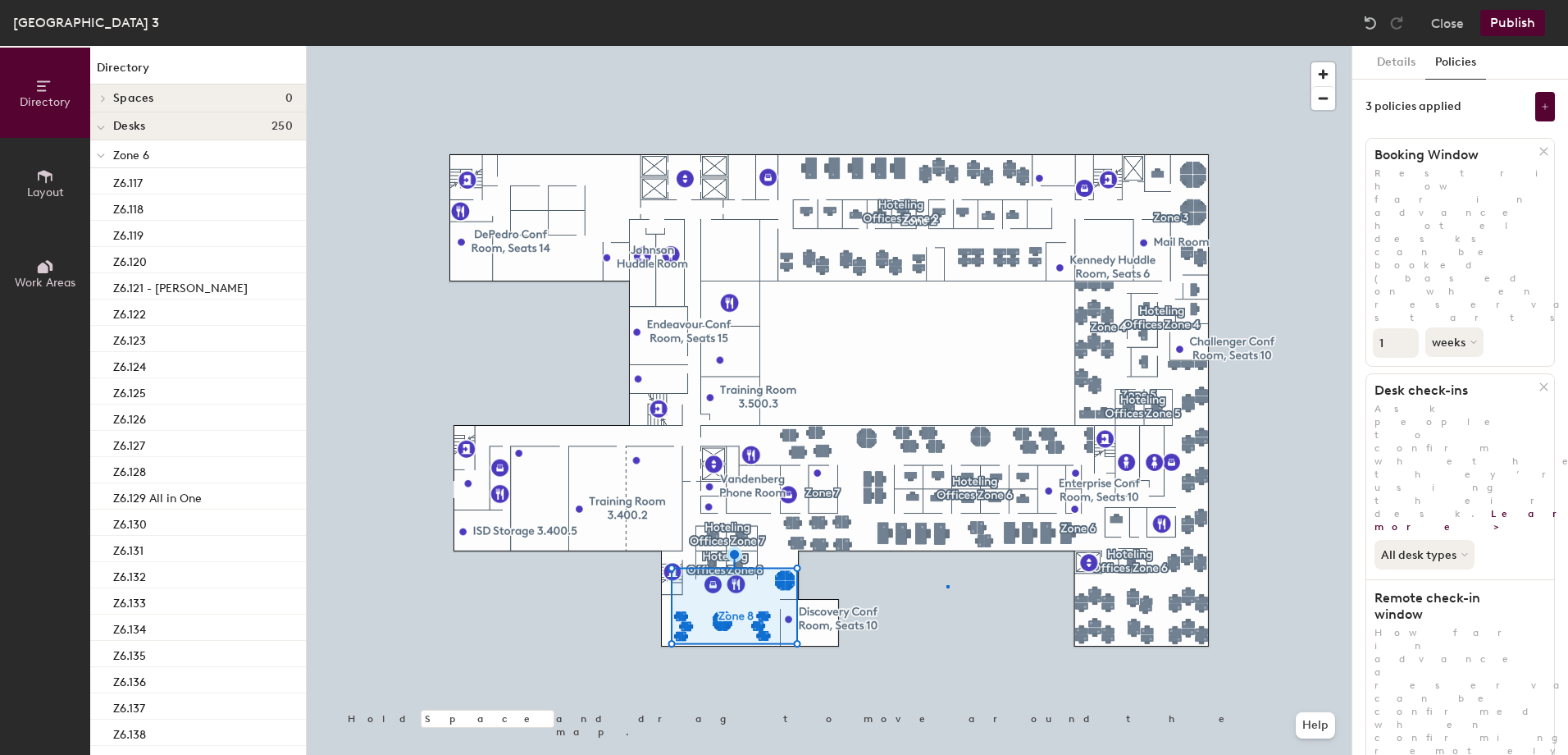
click at [948, 46] on div at bounding box center [829, 46] width 1045 height 0
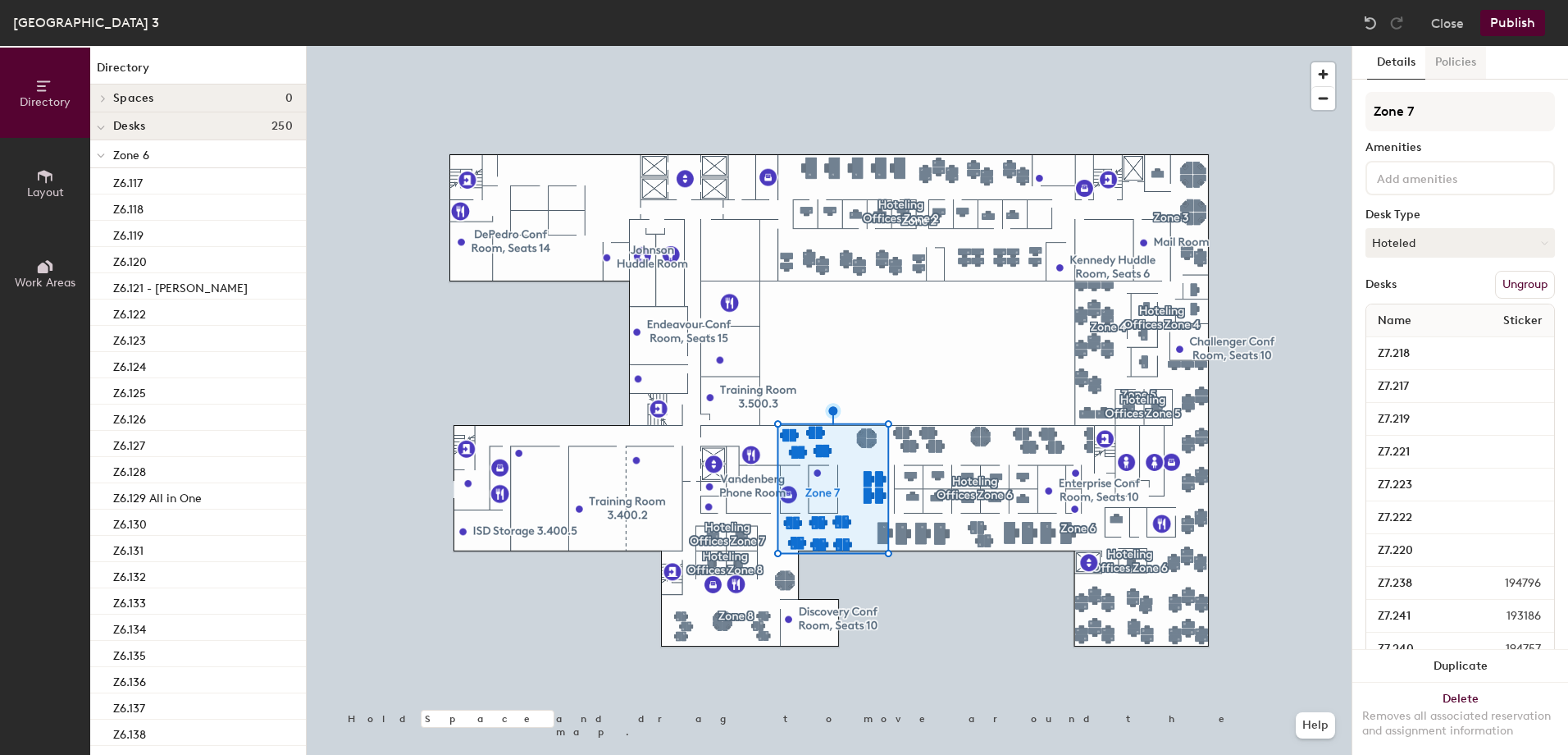
click at [1472, 56] on button "Policies" at bounding box center [1456, 62] width 61 height 33
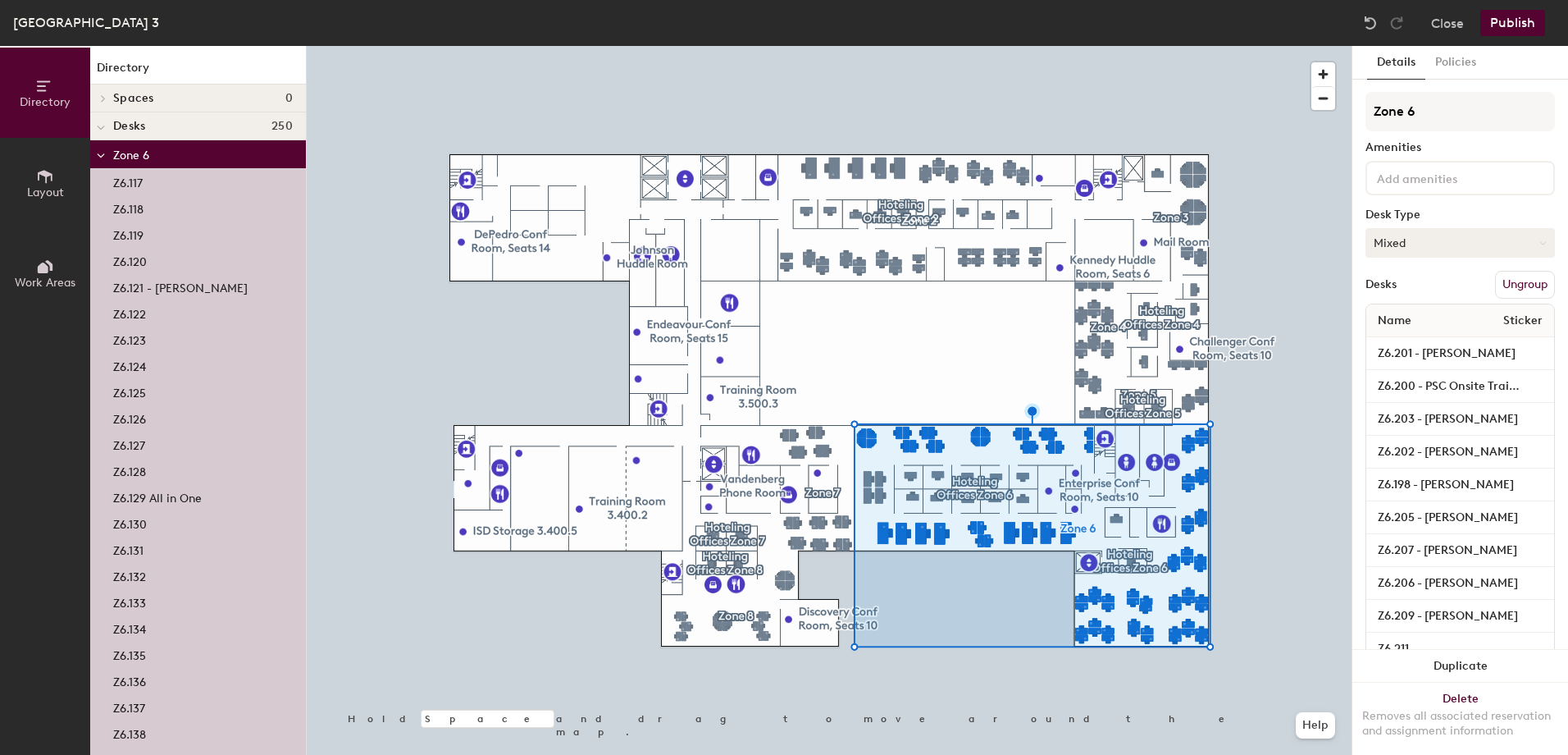
click at [1458, 243] on button "Mixed" at bounding box center [1459, 243] width 189 height 30
click at [1445, 69] on button "Policies" at bounding box center [1456, 62] width 61 height 33
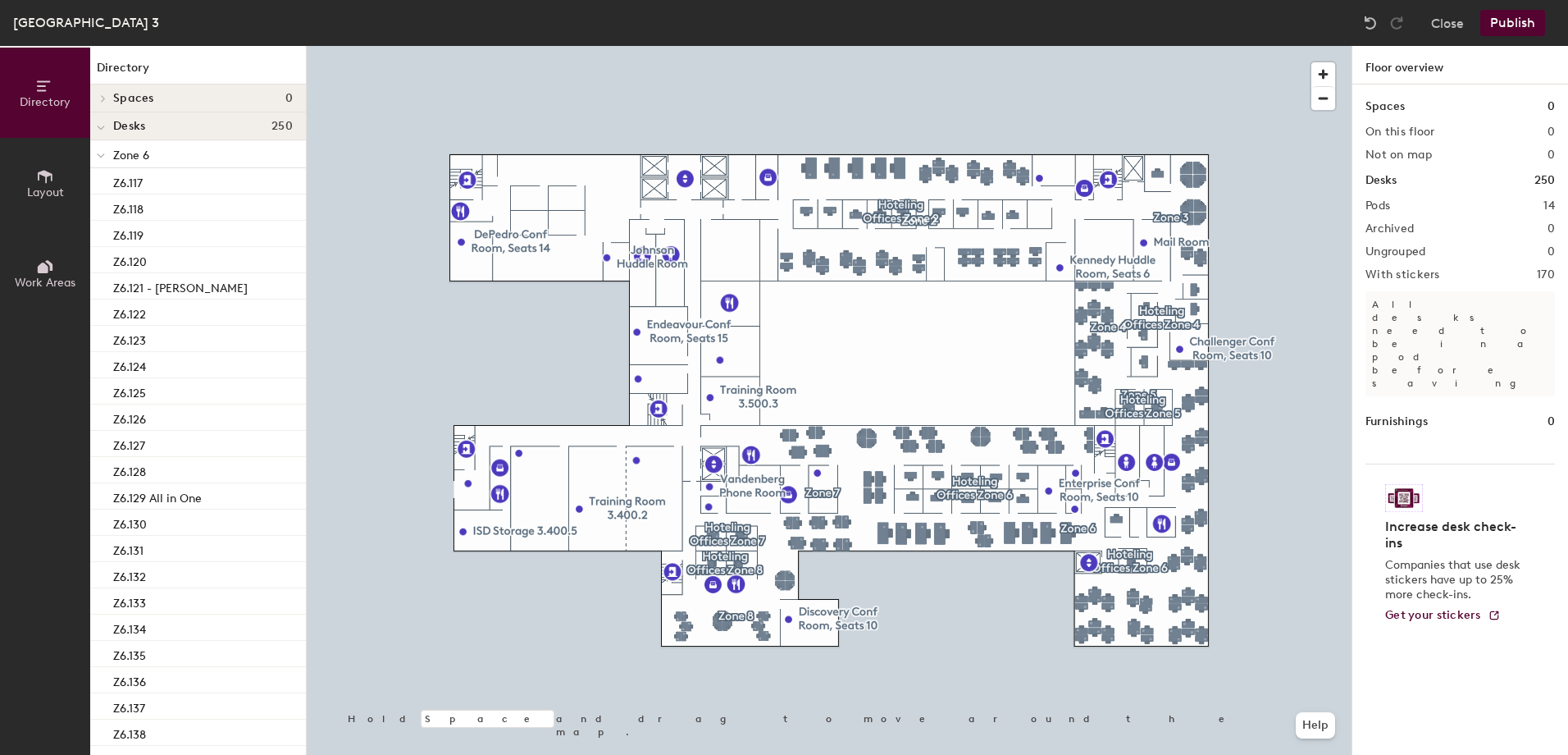
click at [1133, 46] on div at bounding box center [829, 46] width 1045 height 0
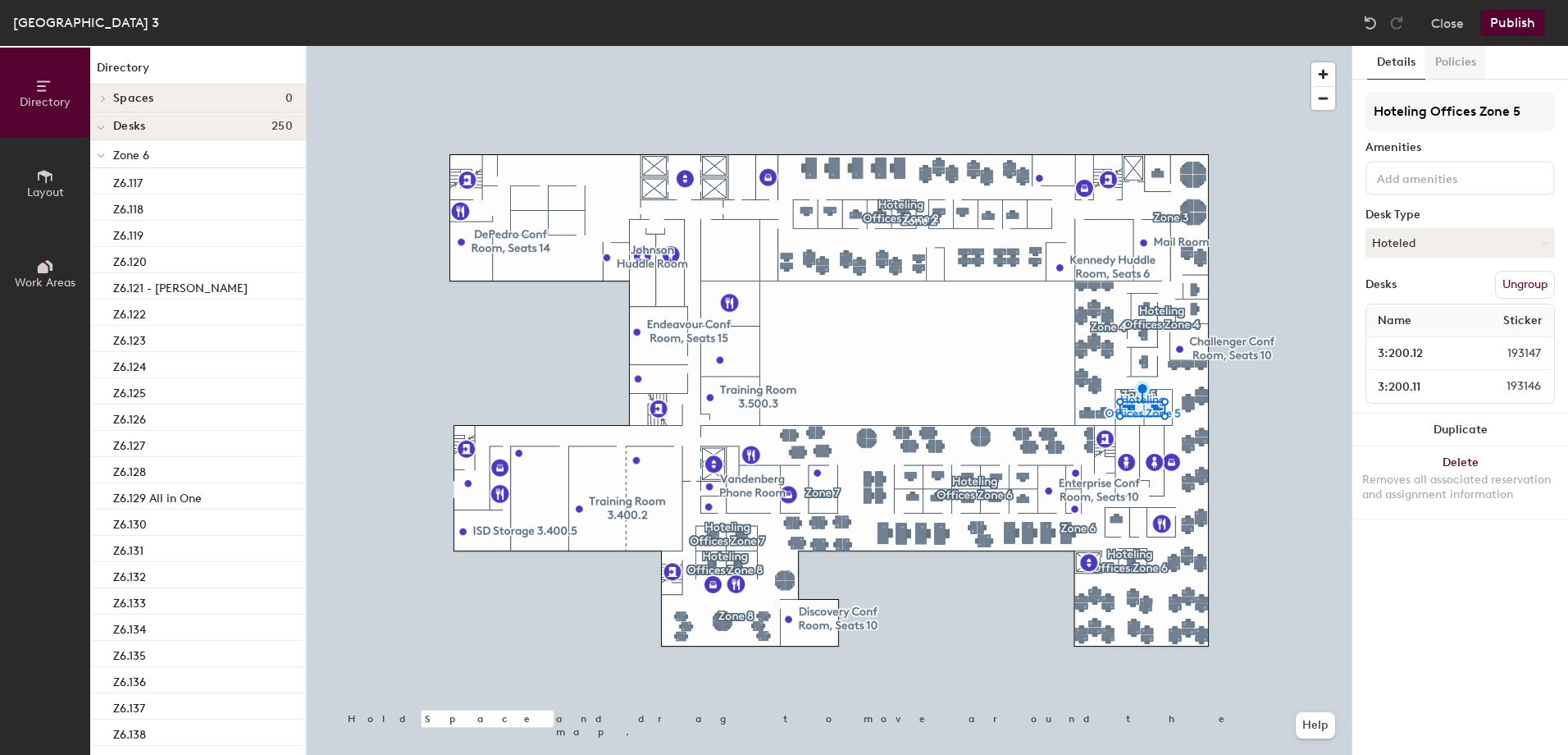
click at [1456, 62] on button "Policies" at bounding box center [1456, 62] width 61 height 33
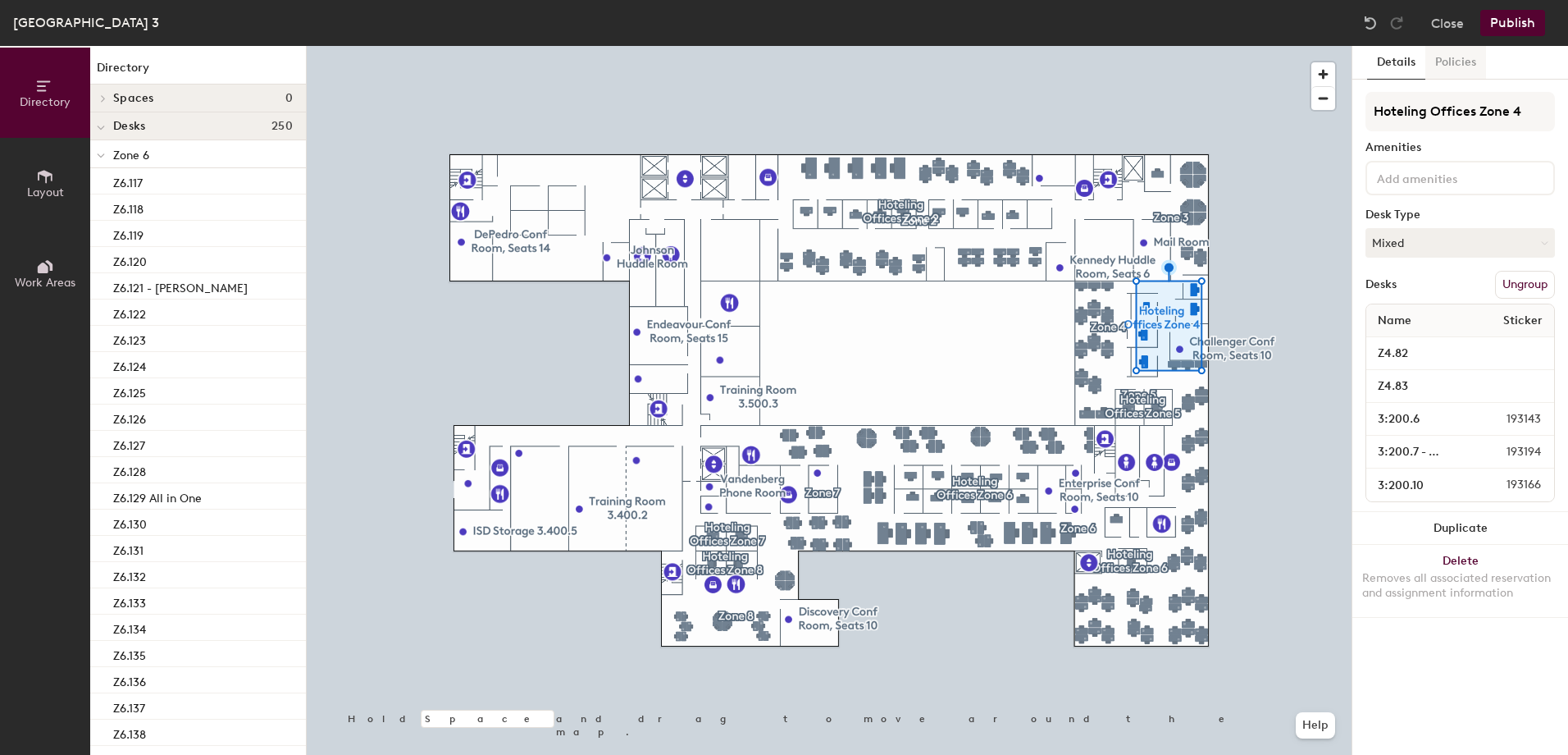
click at [1439, 73] on button "Policies" at bounding box center [1456, 62] width 61 height 33
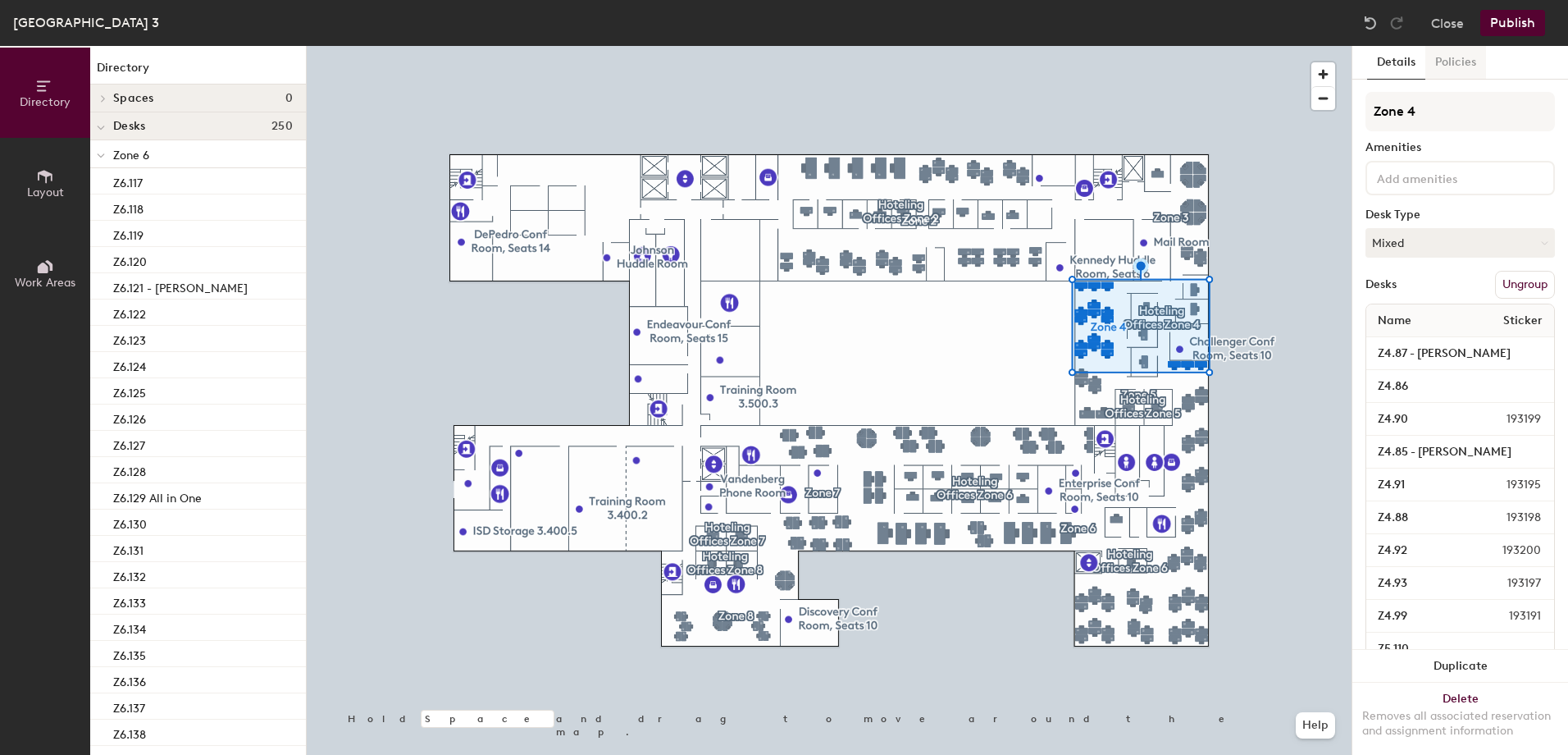
click at [1453, 69] on button "Policies" at bounding box center [1456, 62] width 61 height 33
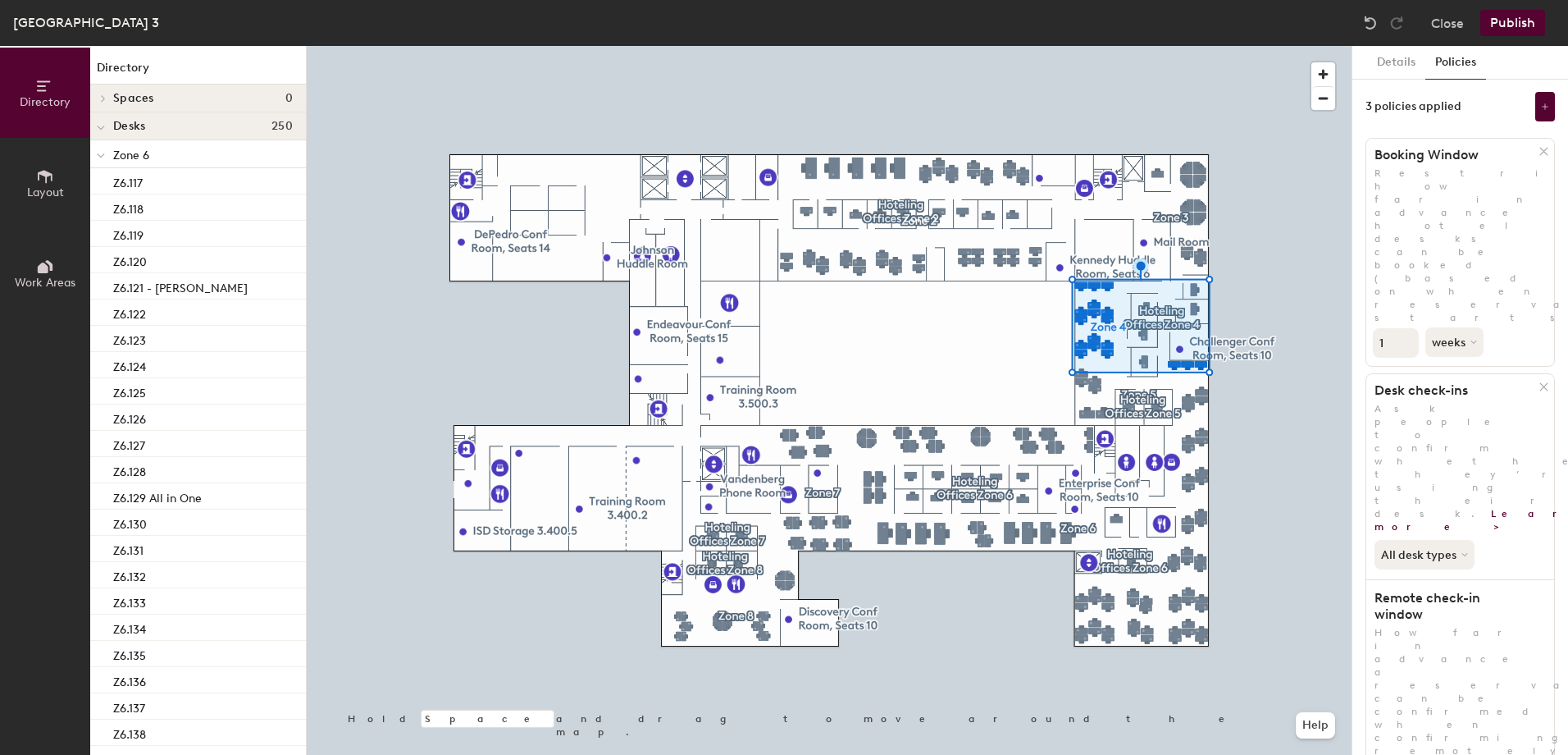
click at [1082, 46] on div at bounding box center [829, 46] width 1045 height 0
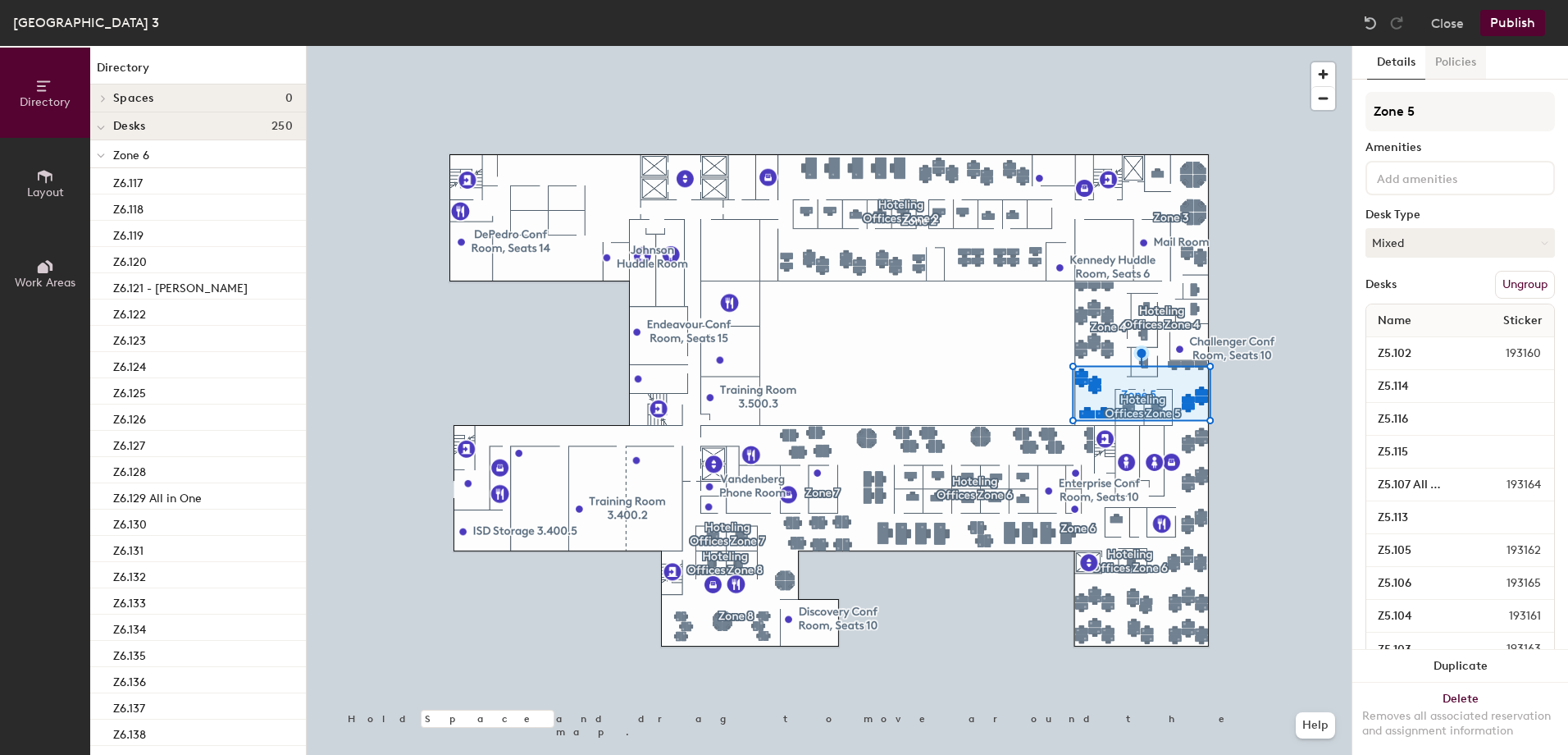
click at [1455, 69] on button "Policies" at bounding box center [1456, 62] width 61 height 33
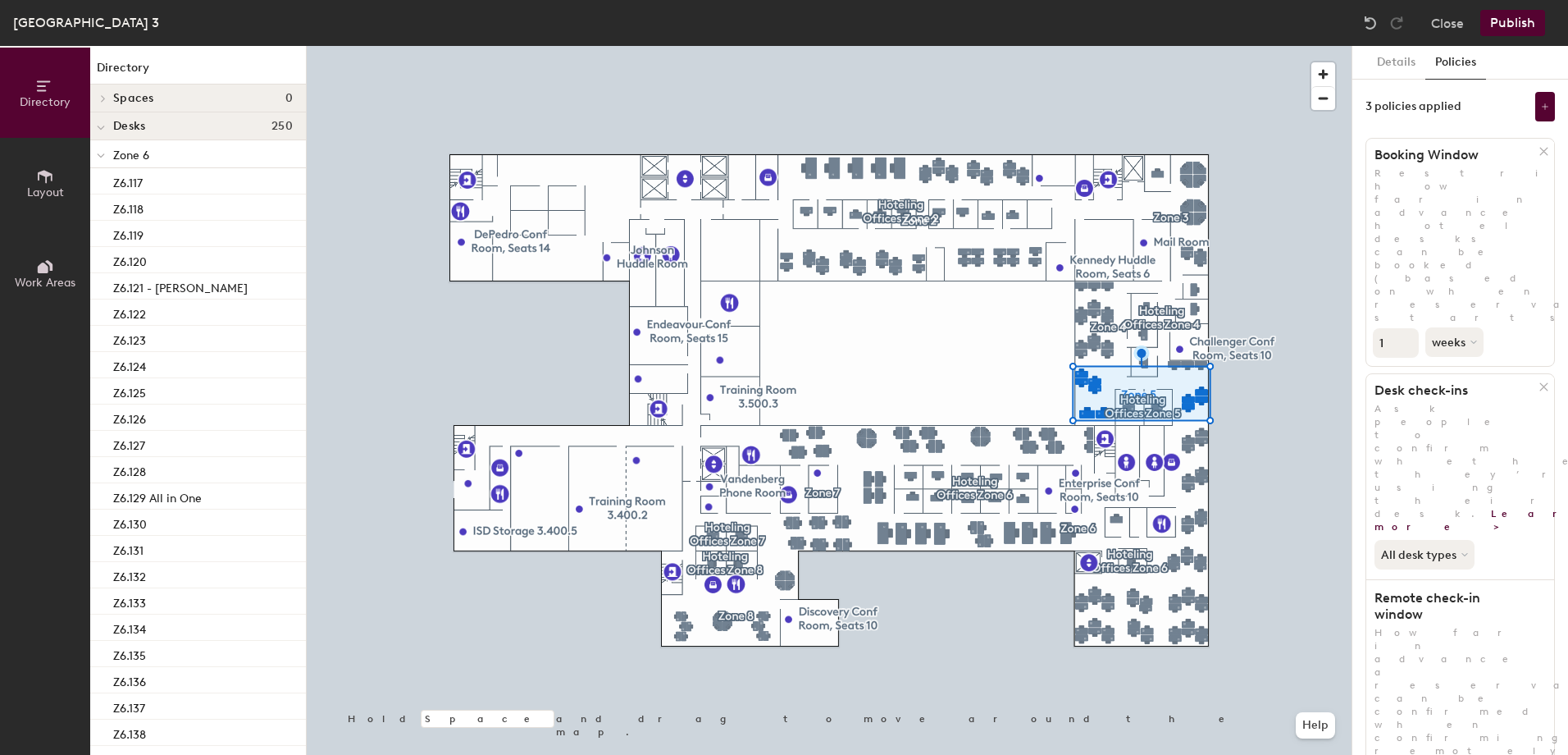
click at [1188, 46] on div at bounding box center [829, 46] width 1045 height 0
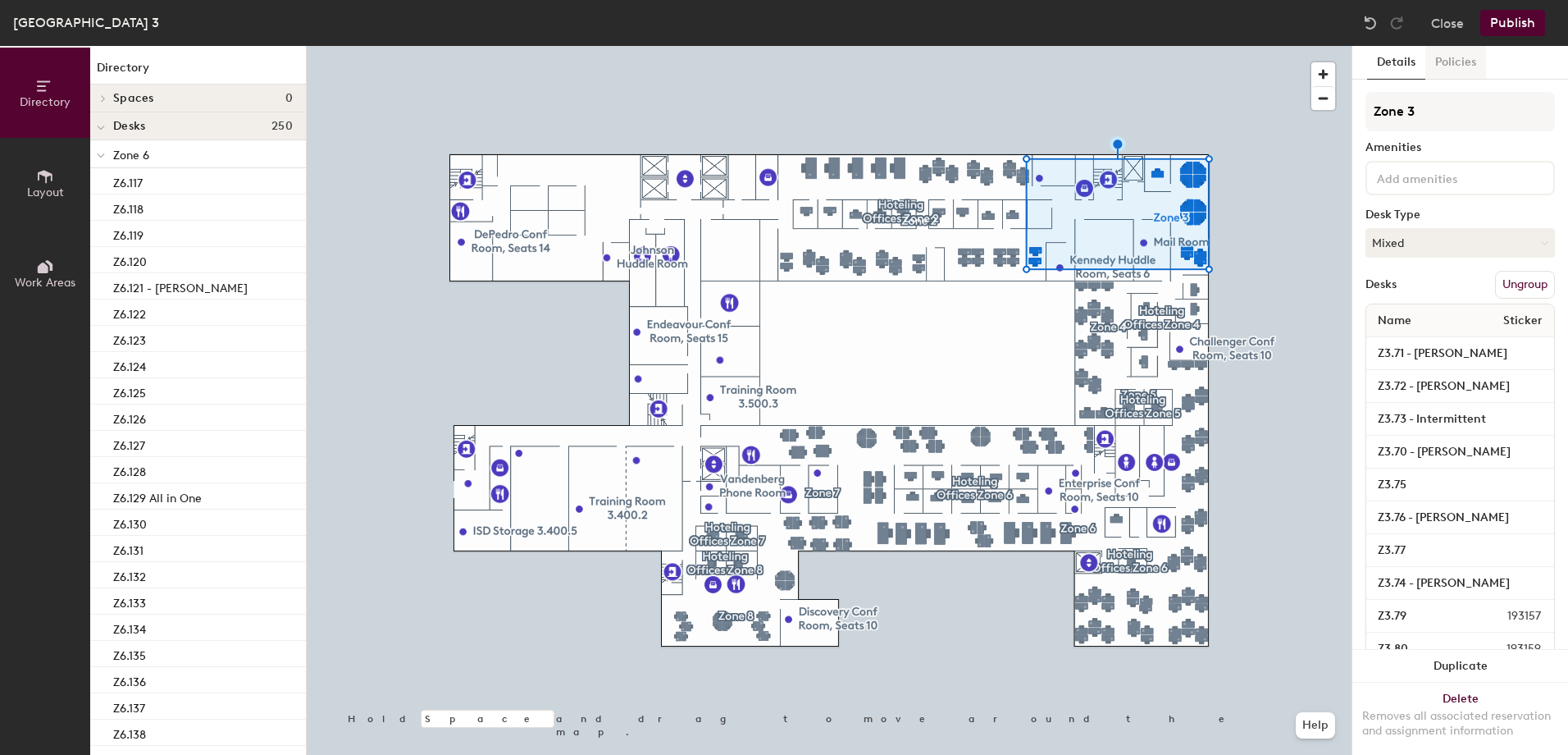
click at [1439, 53] on button "Policies" at bounding box center [1456, 62] width 61 height 33
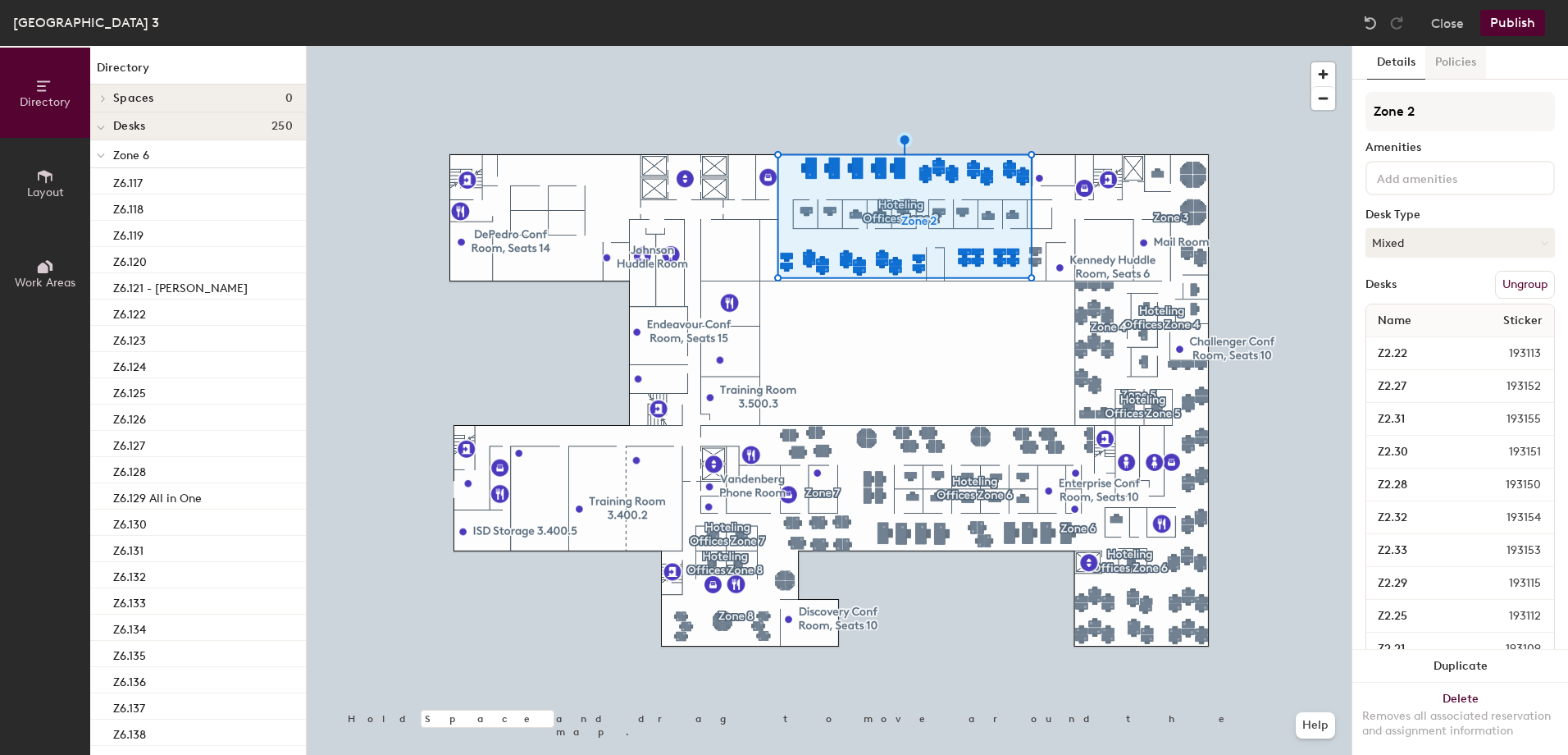
click at [1466, 61] on button "Policies" at bounding box center [1456, 62] width 61 height 33
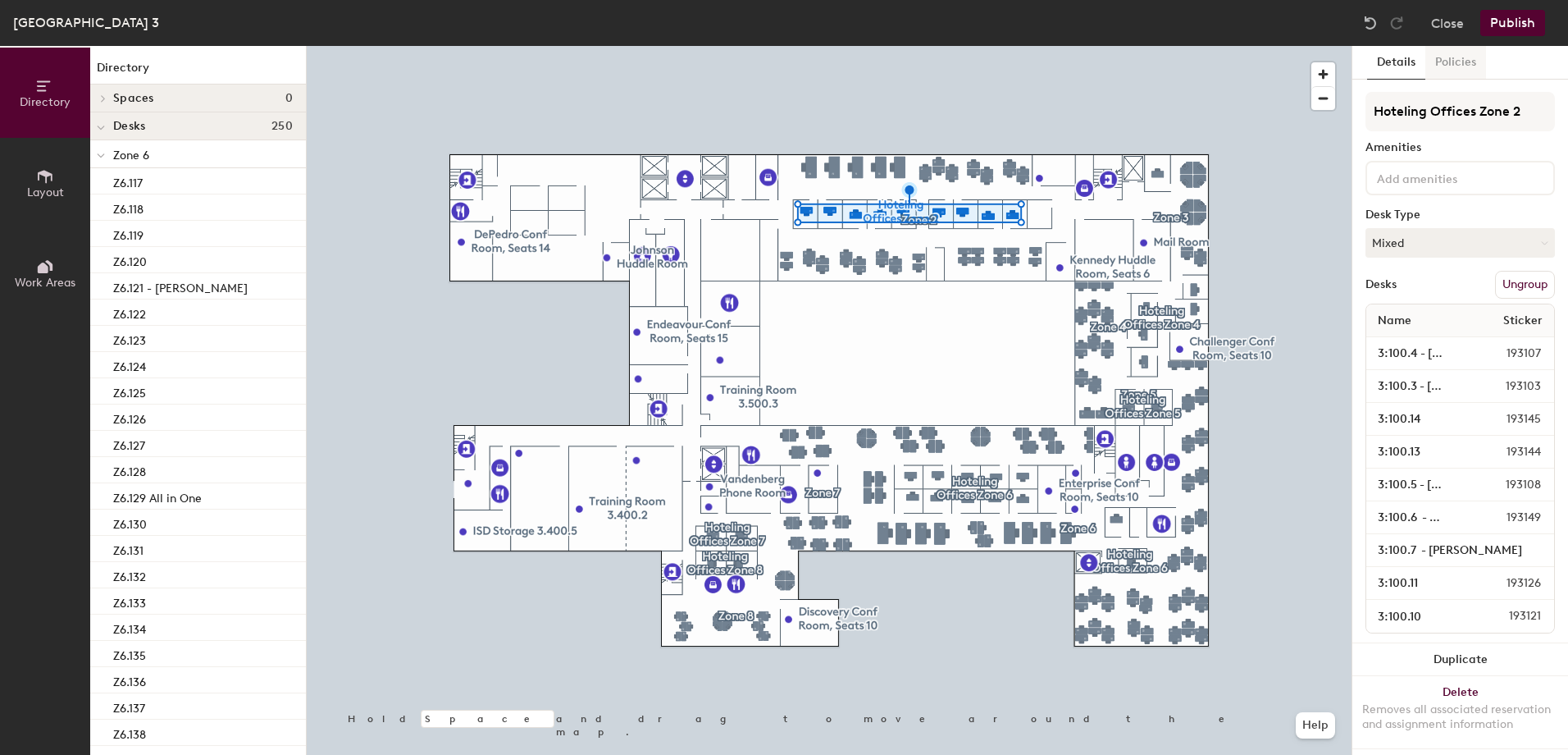
click at [1451, 59] on button "Policies" at bounding box center [1456, 62] width 61 height 33
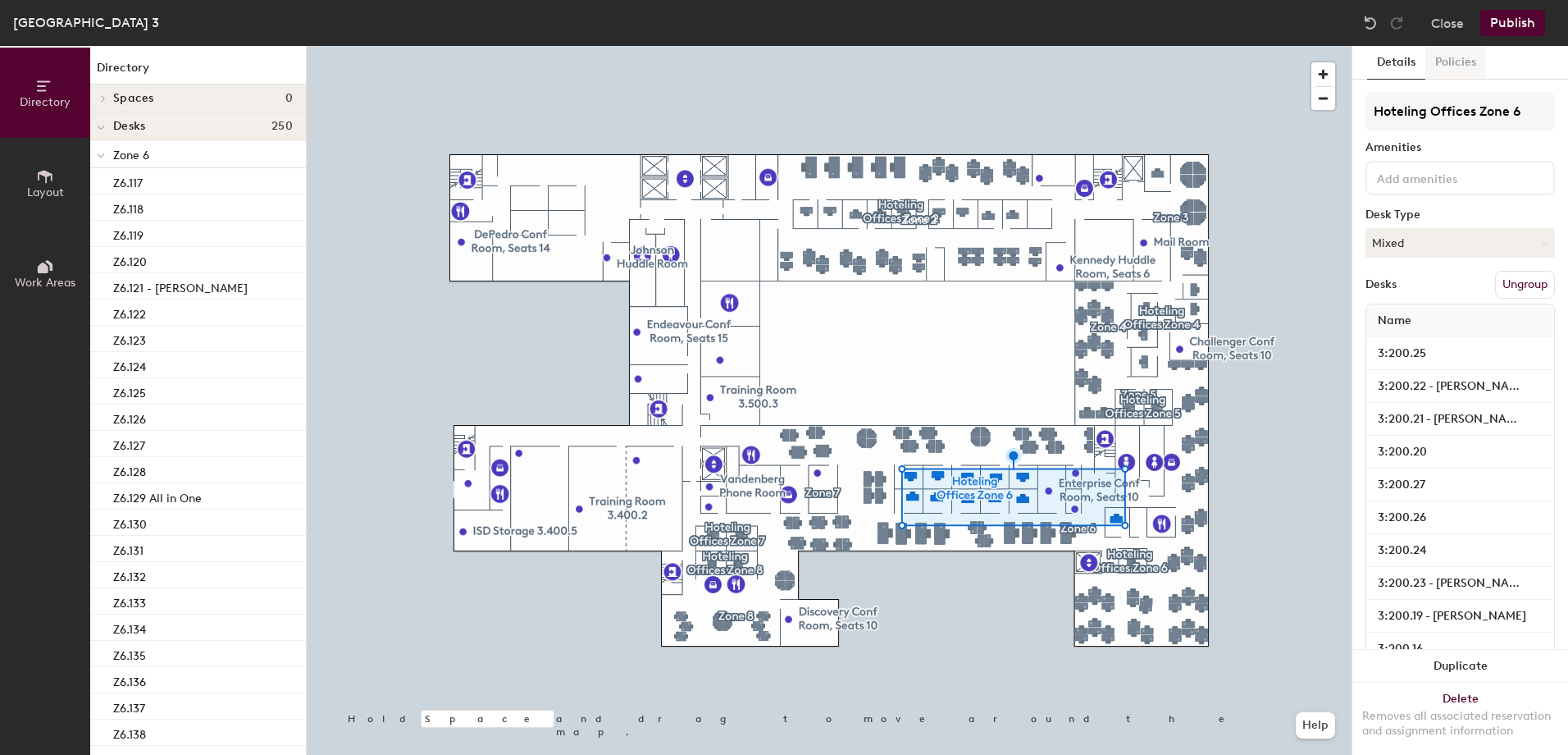
click at [1470, 65] on button "Policies" at bounding box center [1456, 62] width 61 height 33
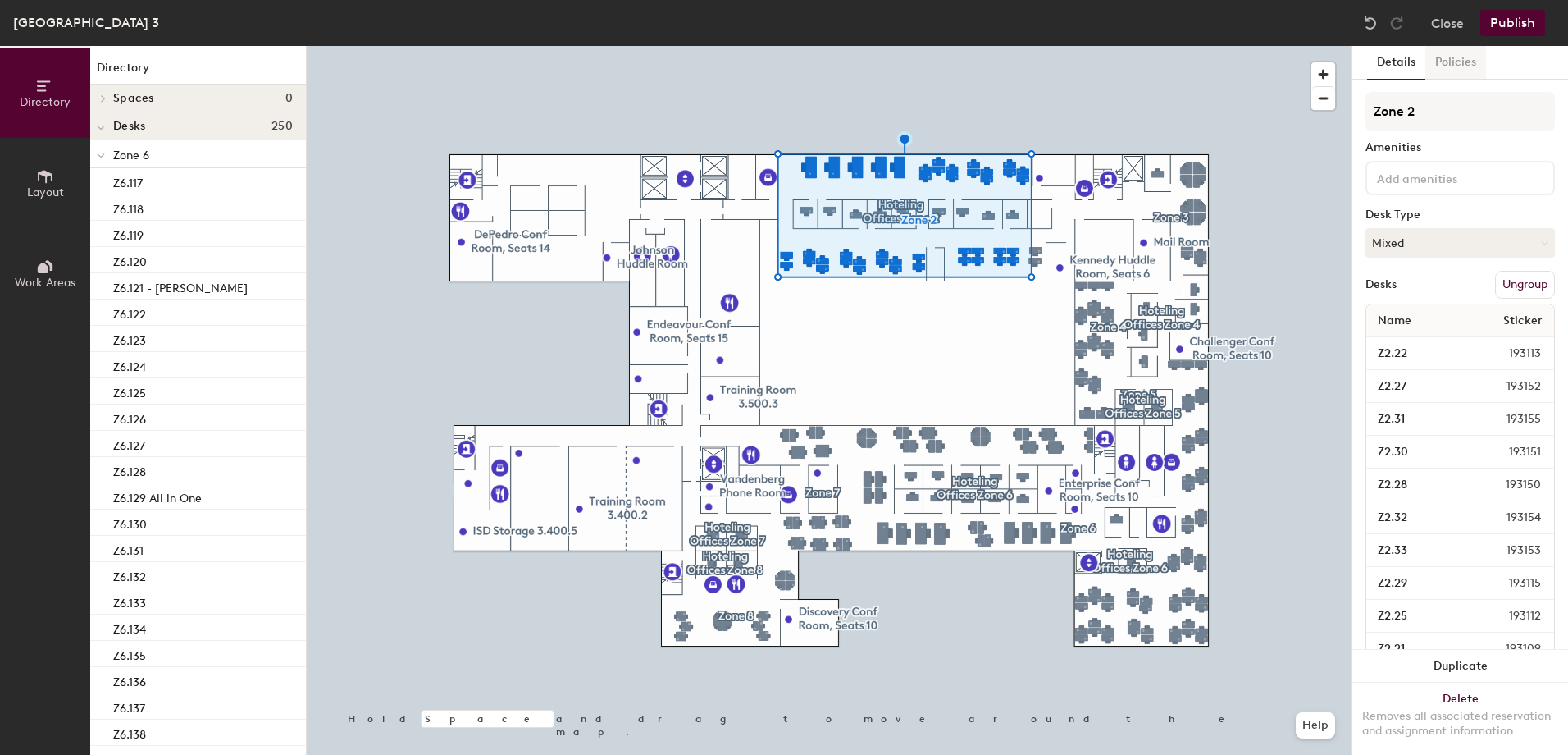
click at [1433, 63] on button "Policies" at bounding box center [1456, 62] width 61 height 33
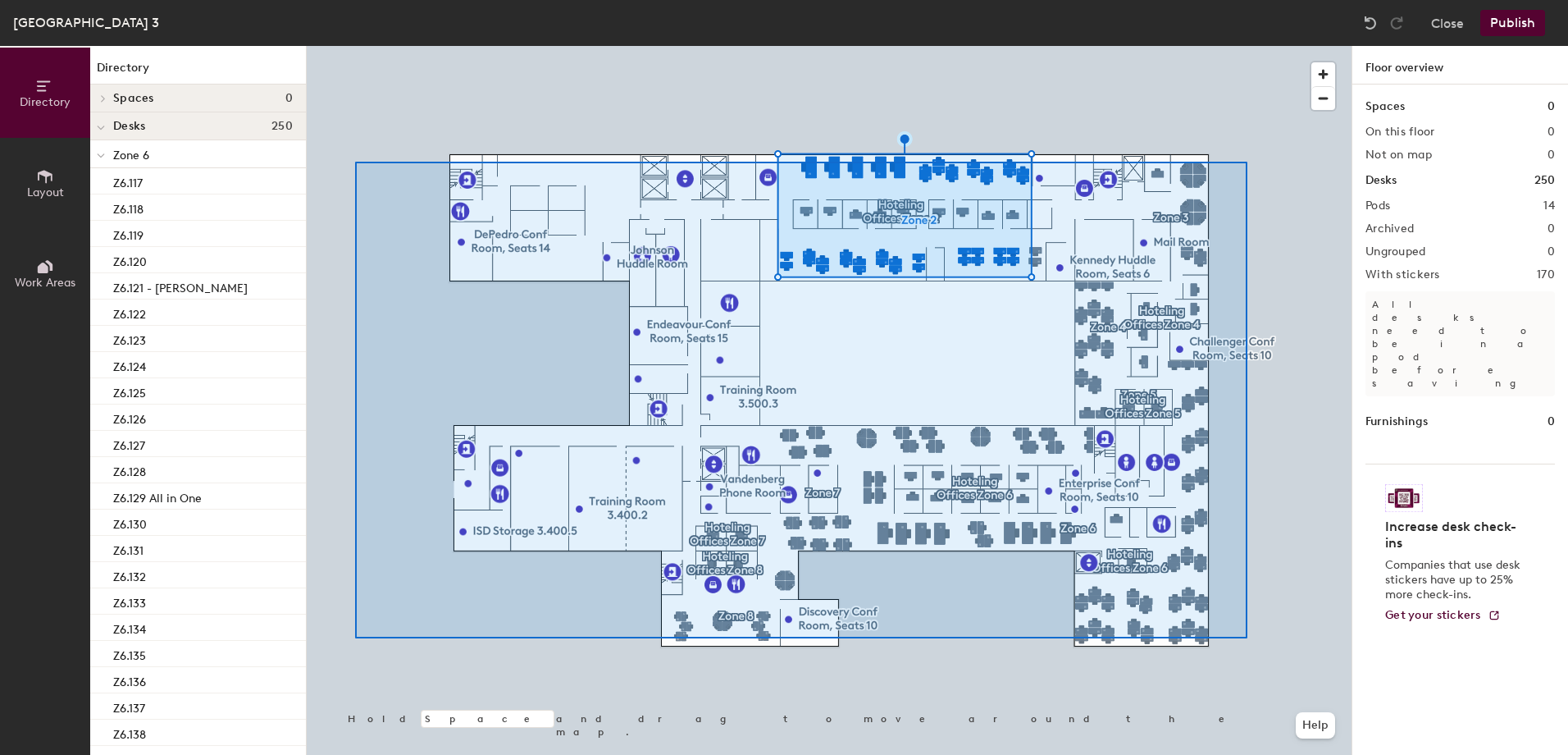
click at [380, 46] on div at bounding box center [829, 46] width 1045 height 0
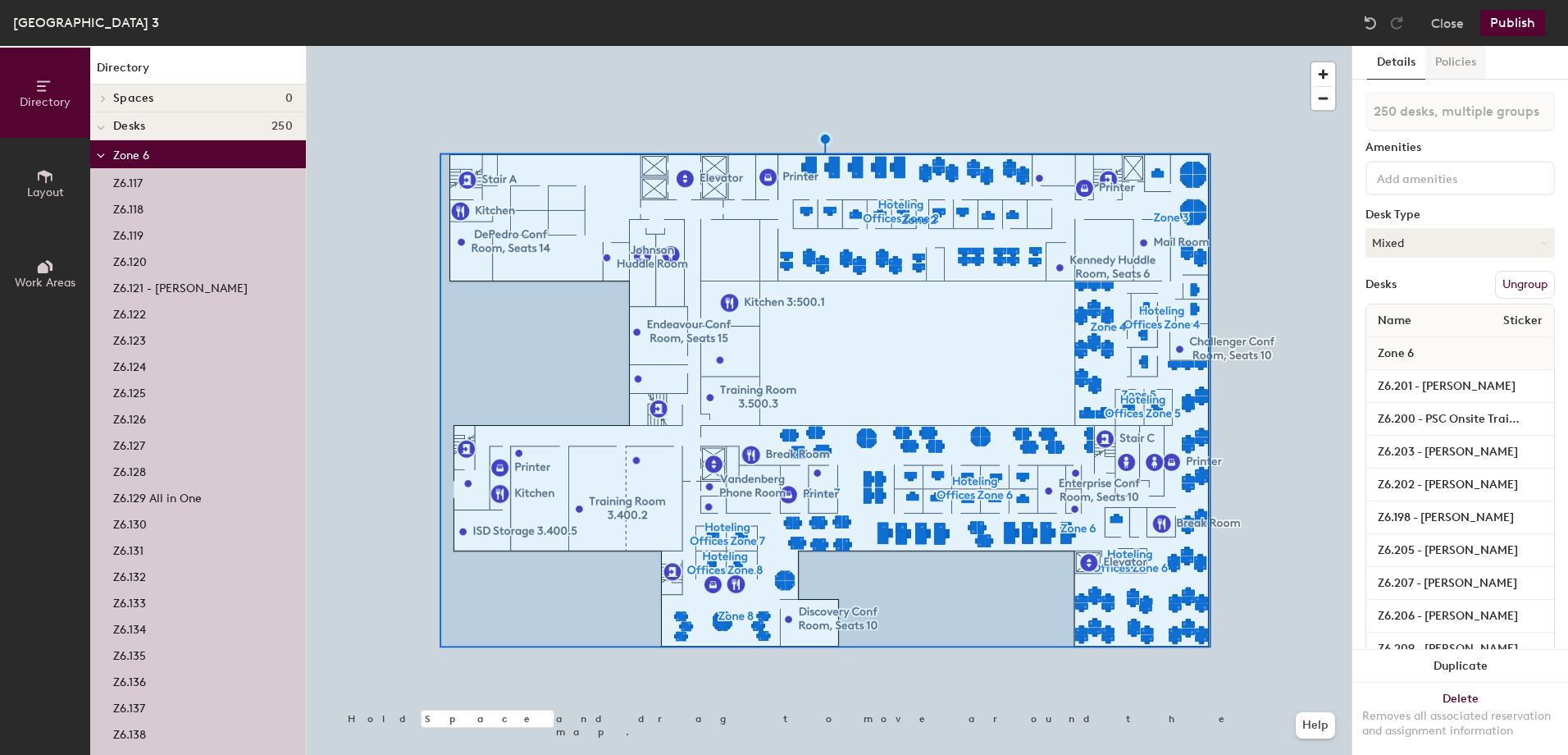
click at [1459, 59] on button "Policies" at bounding box center [1456, 62] width 61 height 33
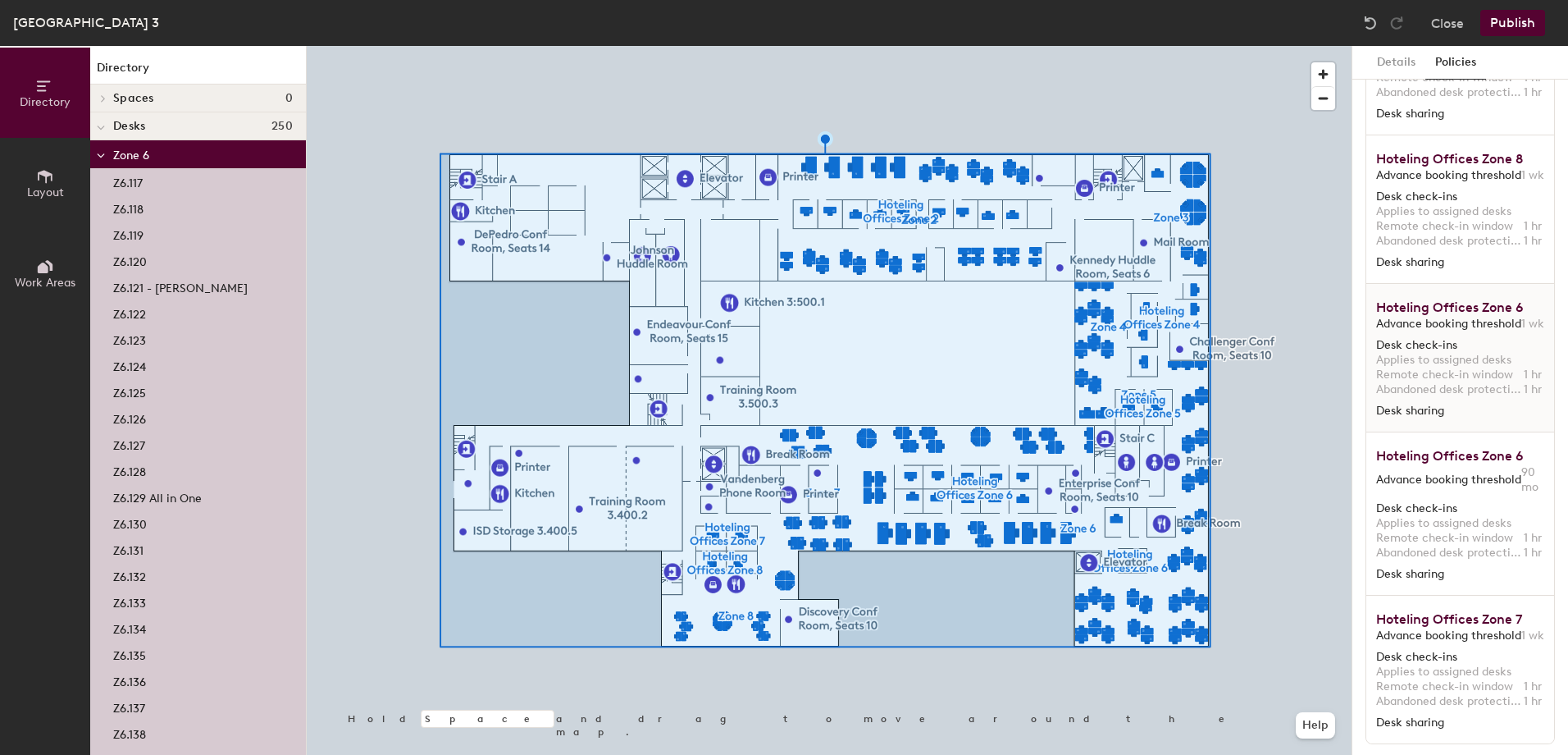
scroll to position [1507, 0]
click at [1452, 507] on span "Desk check-ins" at bounding box center [1460, 507] width 169 height 15
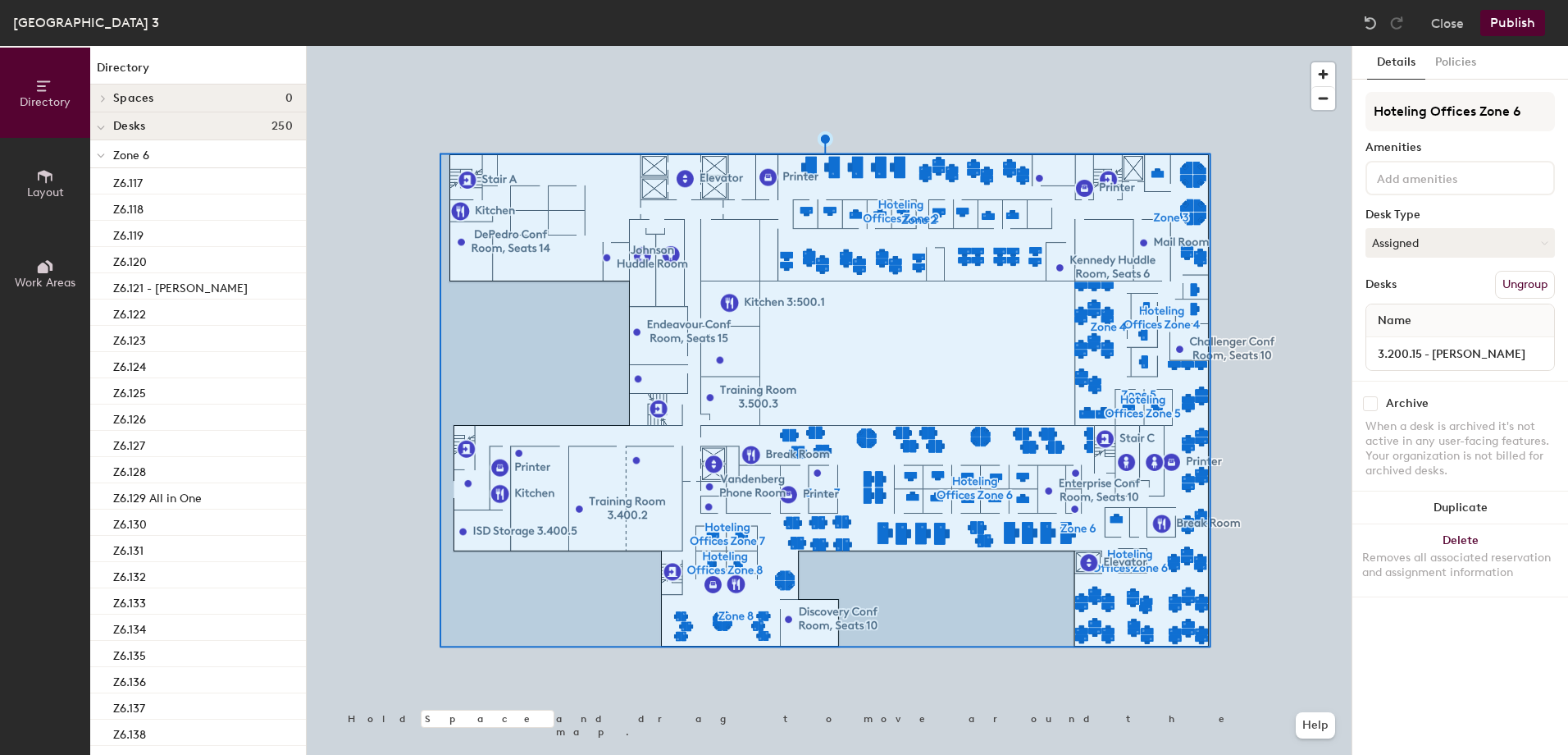
scroll to position [0, 0]
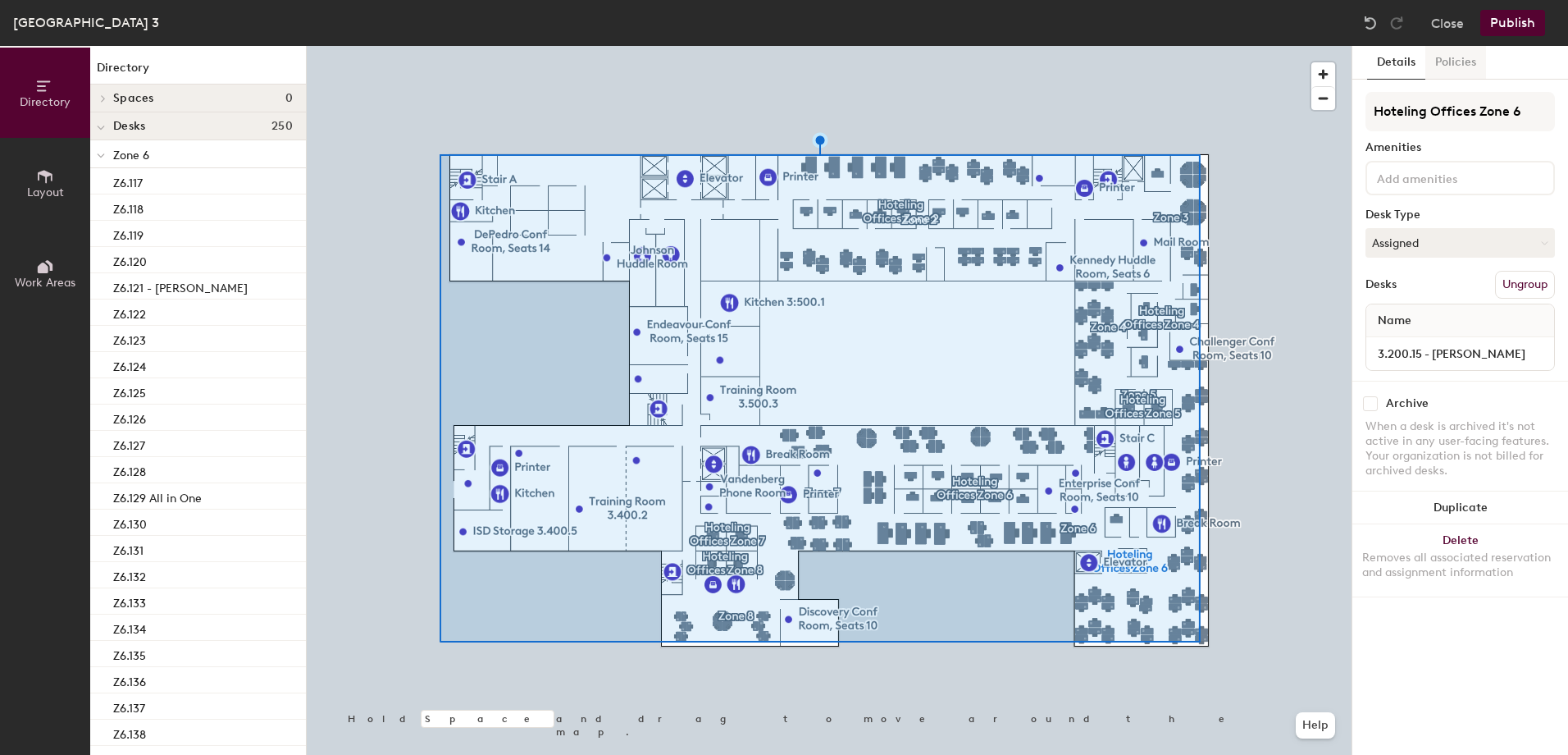
click at [1463, 66] on button "Policies" at bounding box center [1456, 62] width 61 height 33
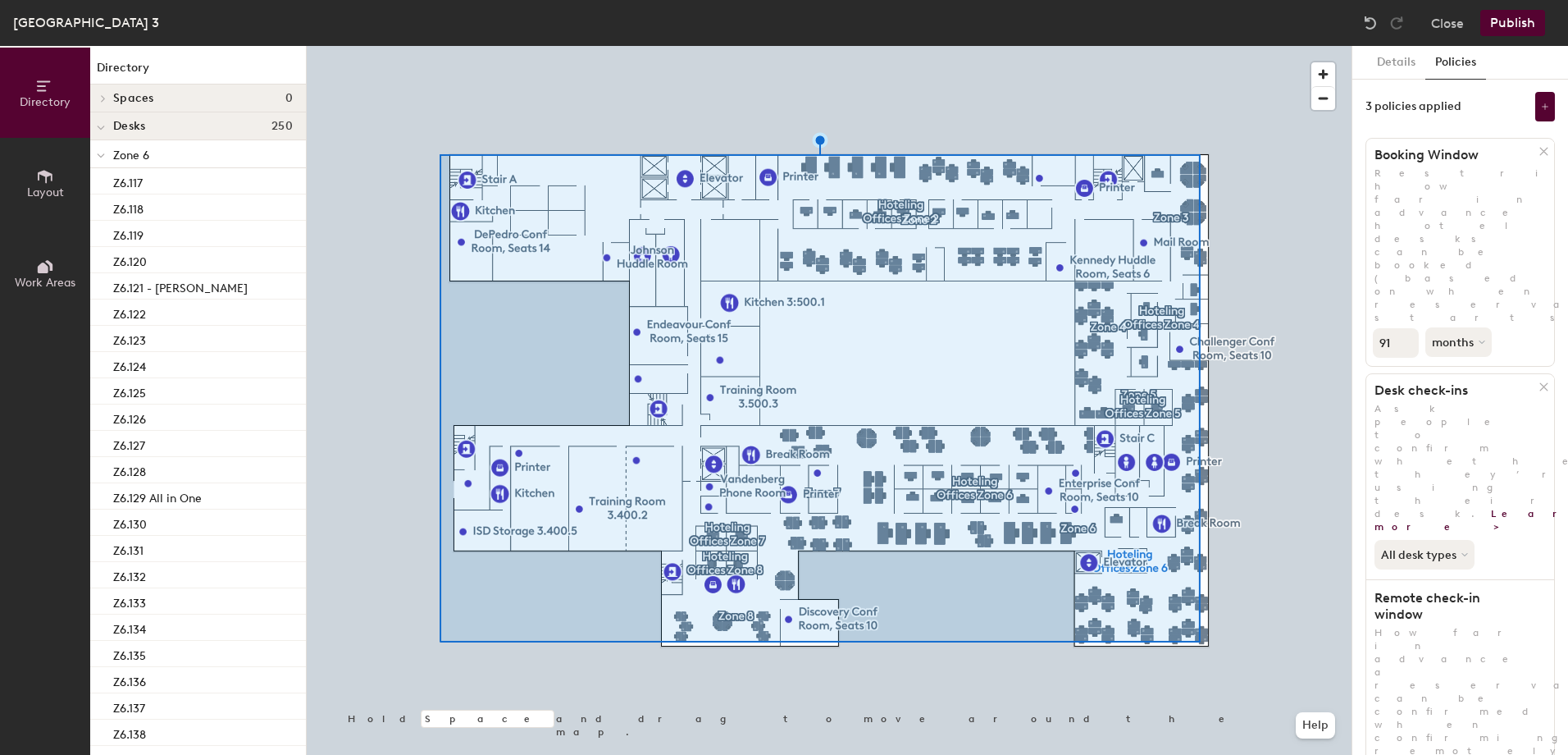
click at [1409, 328] on input "91" at bounding box center [1396, 343] width 46 height 30
click at [1261, 226] on div "Directory Layout Work Areas Directory Spaces 0 Desks 250 Zone 6 Z6.117 Z6.118 Z…" at bounding box center [784, 400] width 1568 height 708
type input "1"
click at [1446, 328] on button "months" at bounding box center [1459, 342] width 69 height 30
click at [1455, 392] on div "weeks" at bounding box center [1458, 405] width 64 height 25
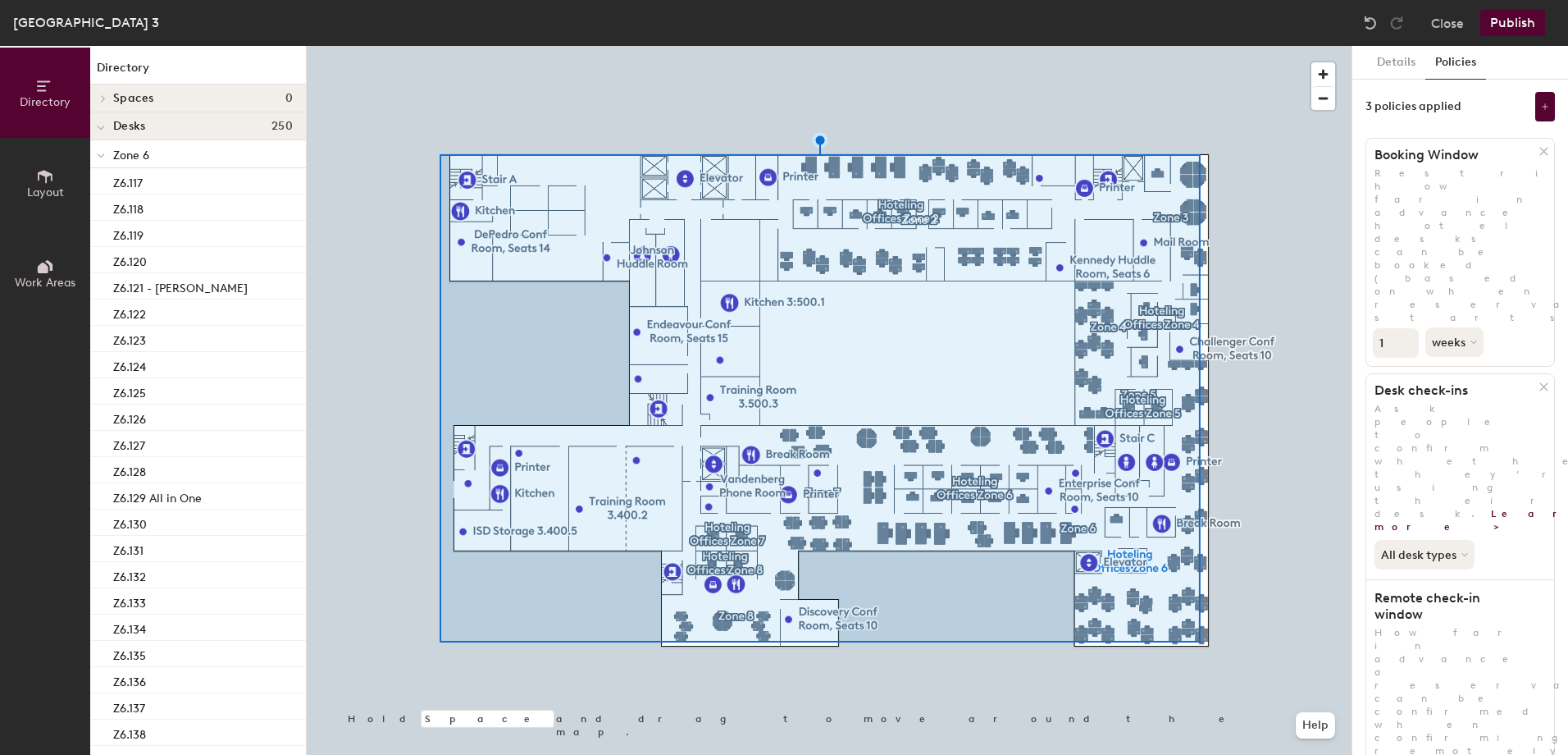
click at [1508, 30] on button "Publish" at bounding box center [1513, 23] width 65 height 27
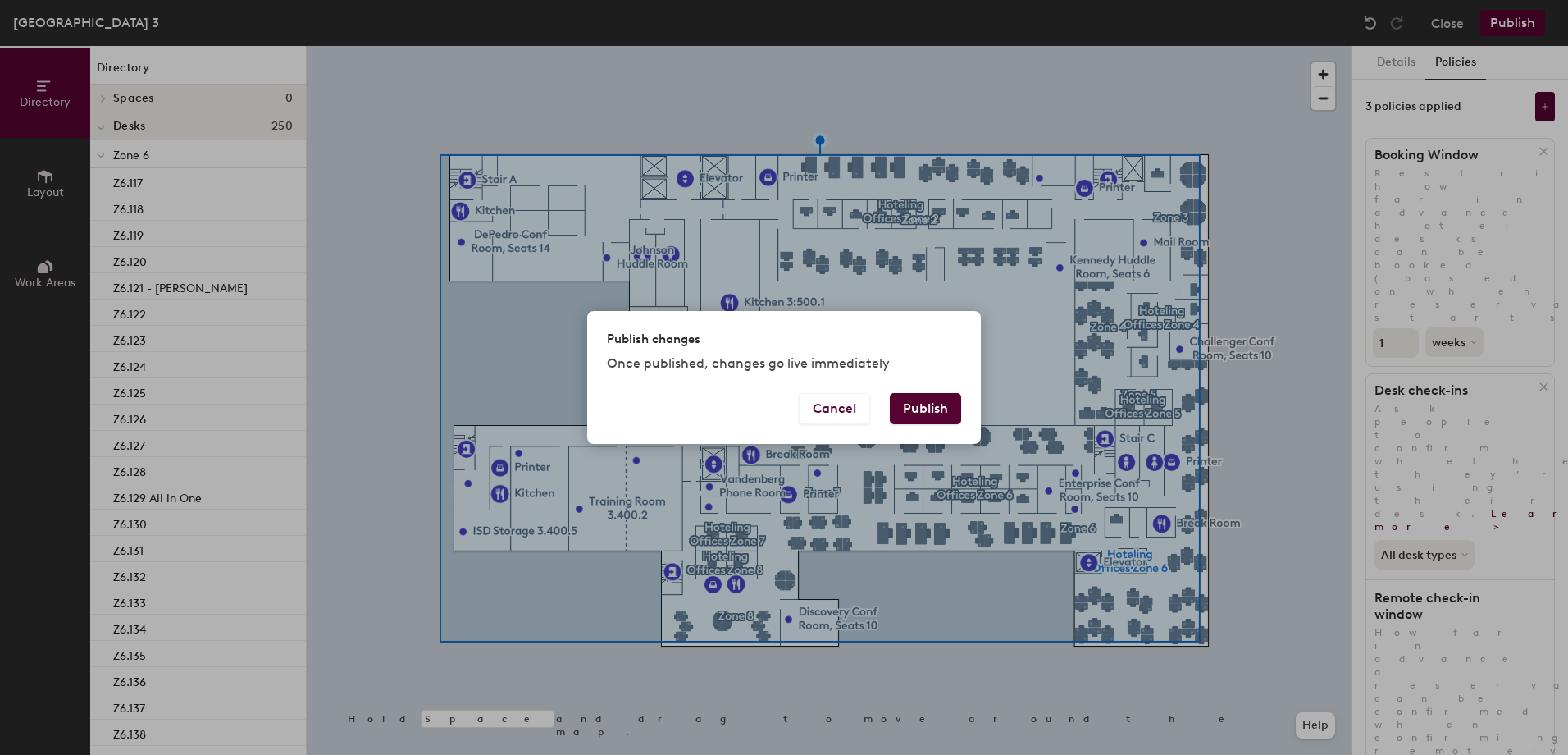
click at [928, 416] on button "Publish" at bounding box center [925, 408] width 71 height 31
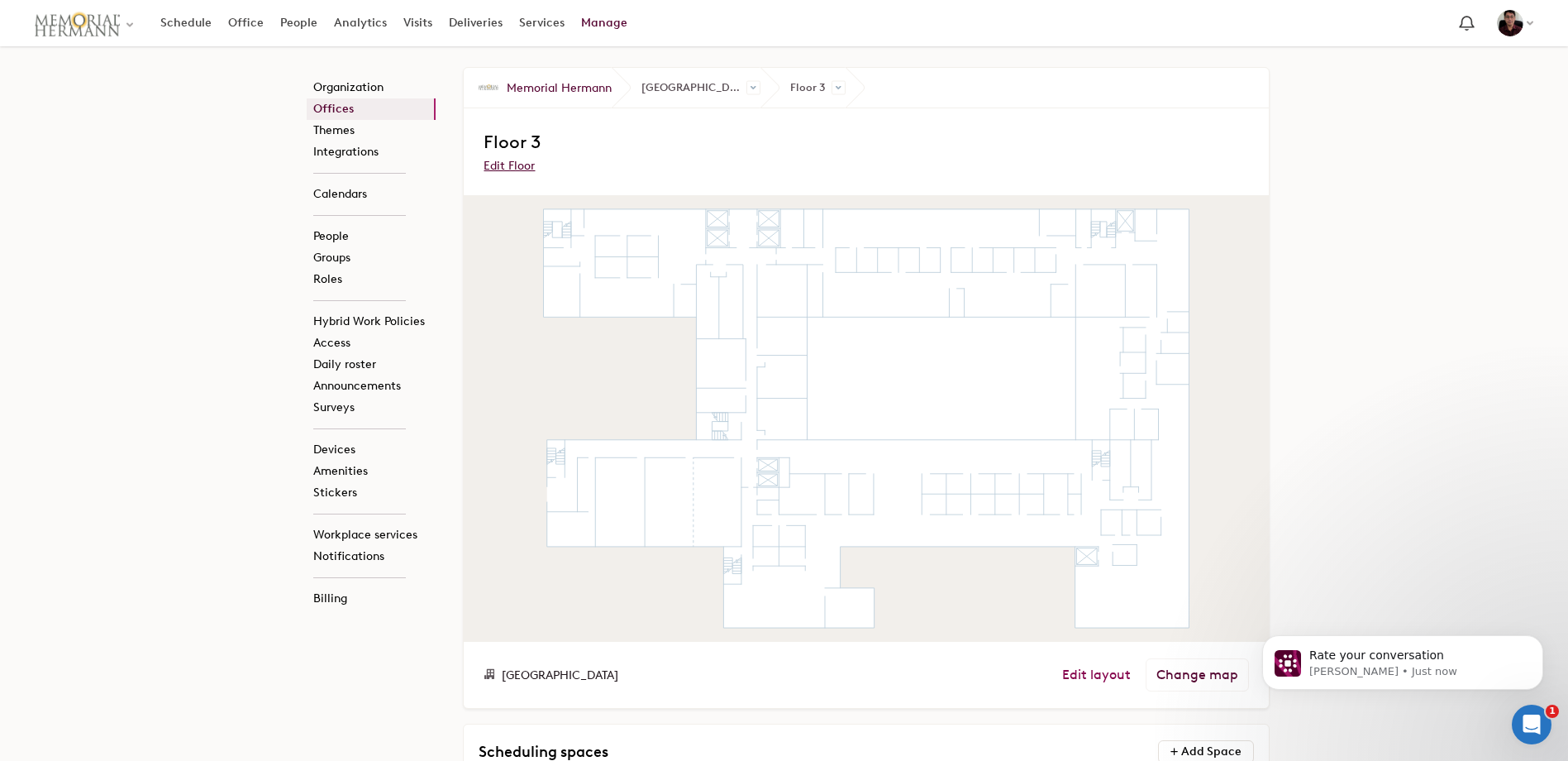
scroll to position [3, 0]
click at [1113, 672] on link "Edit layout" at bounding box center [1097, 674] width 69 height 16
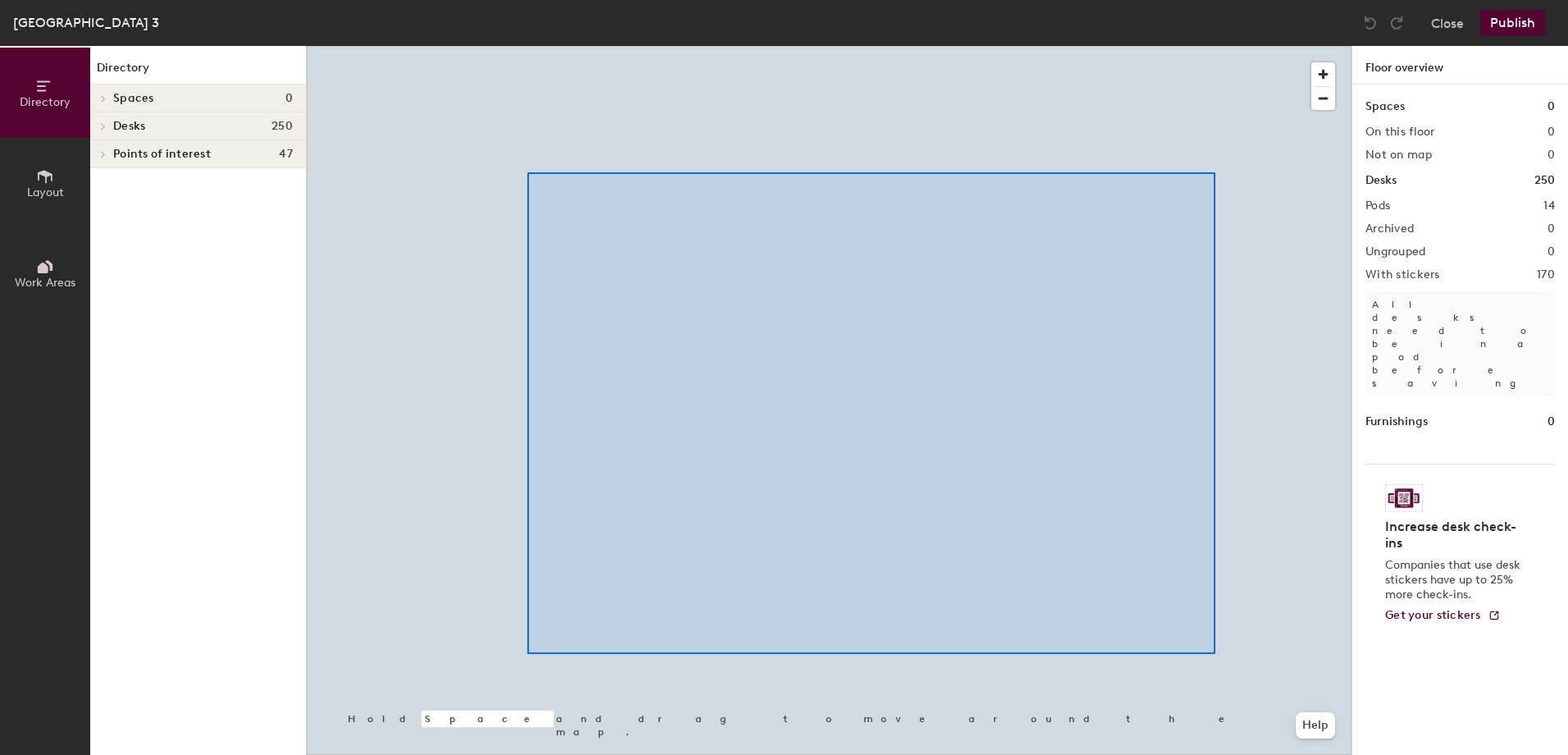
click at [509, 46] on div at bounding box center [829, 46] width 1045 height 0
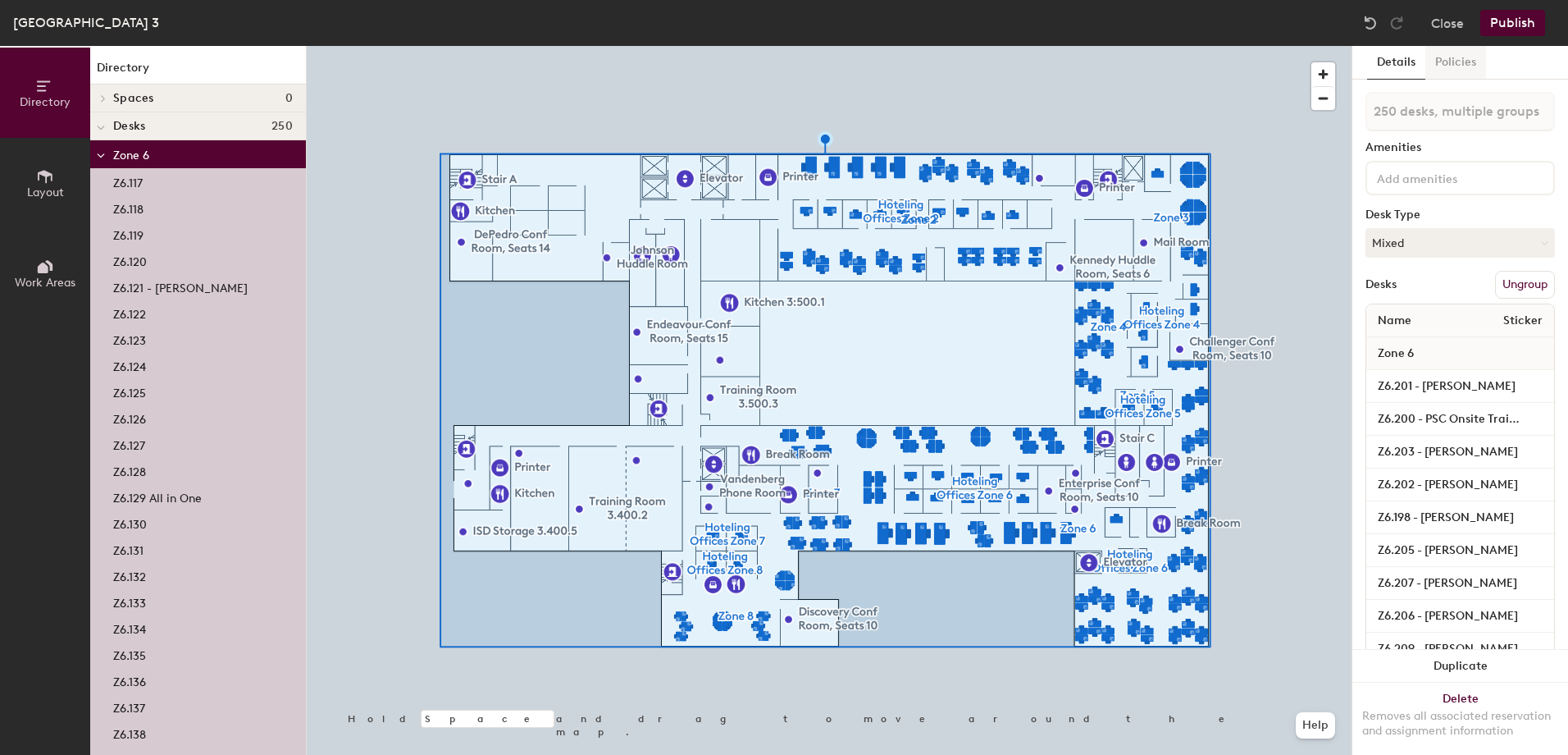
click at [1462, 69] on button "Policies" at bounding box center [1456, 62] width 61 height 33
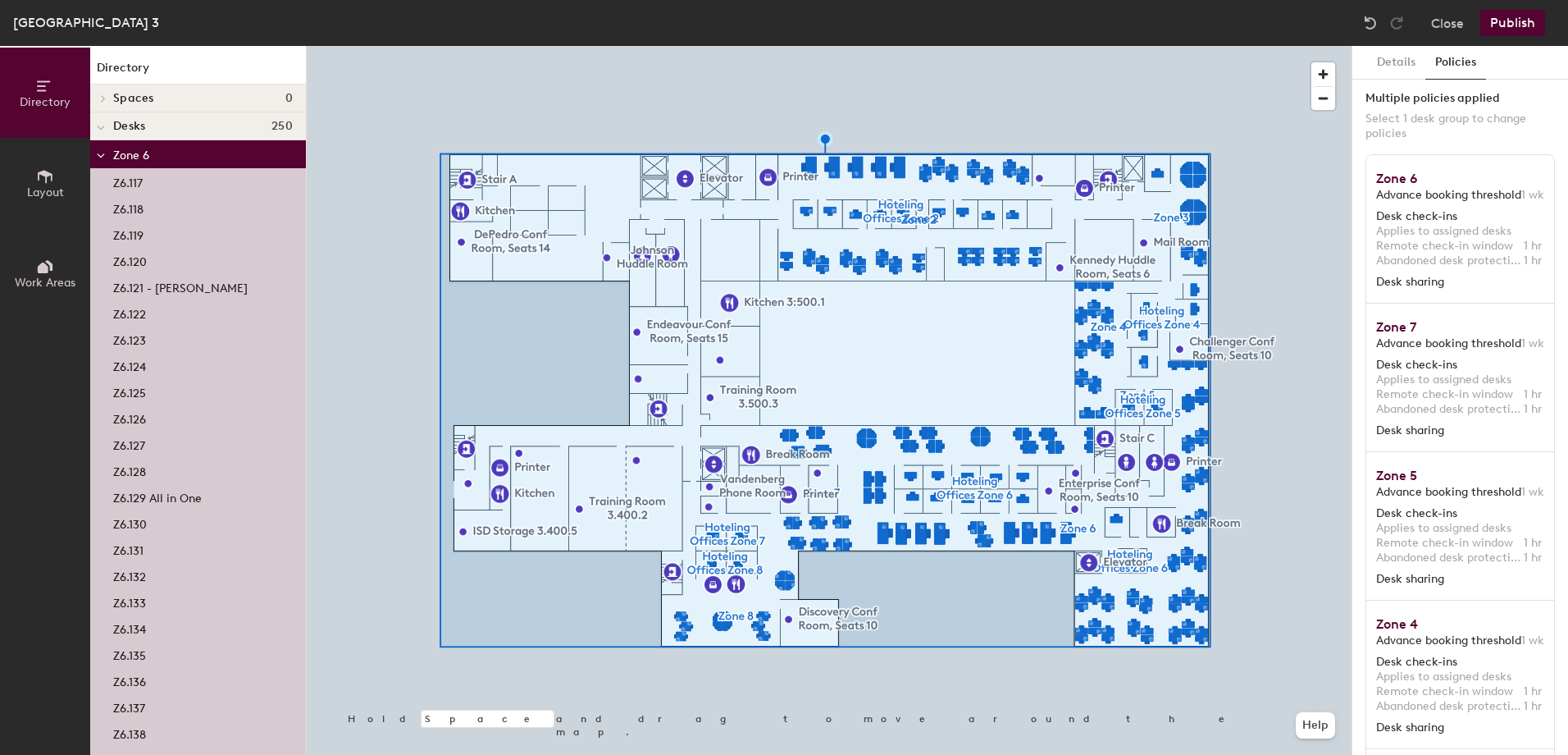
click at [1501, 21] on button "Publish" at bounding box center [1513, 23] width 65 height 27
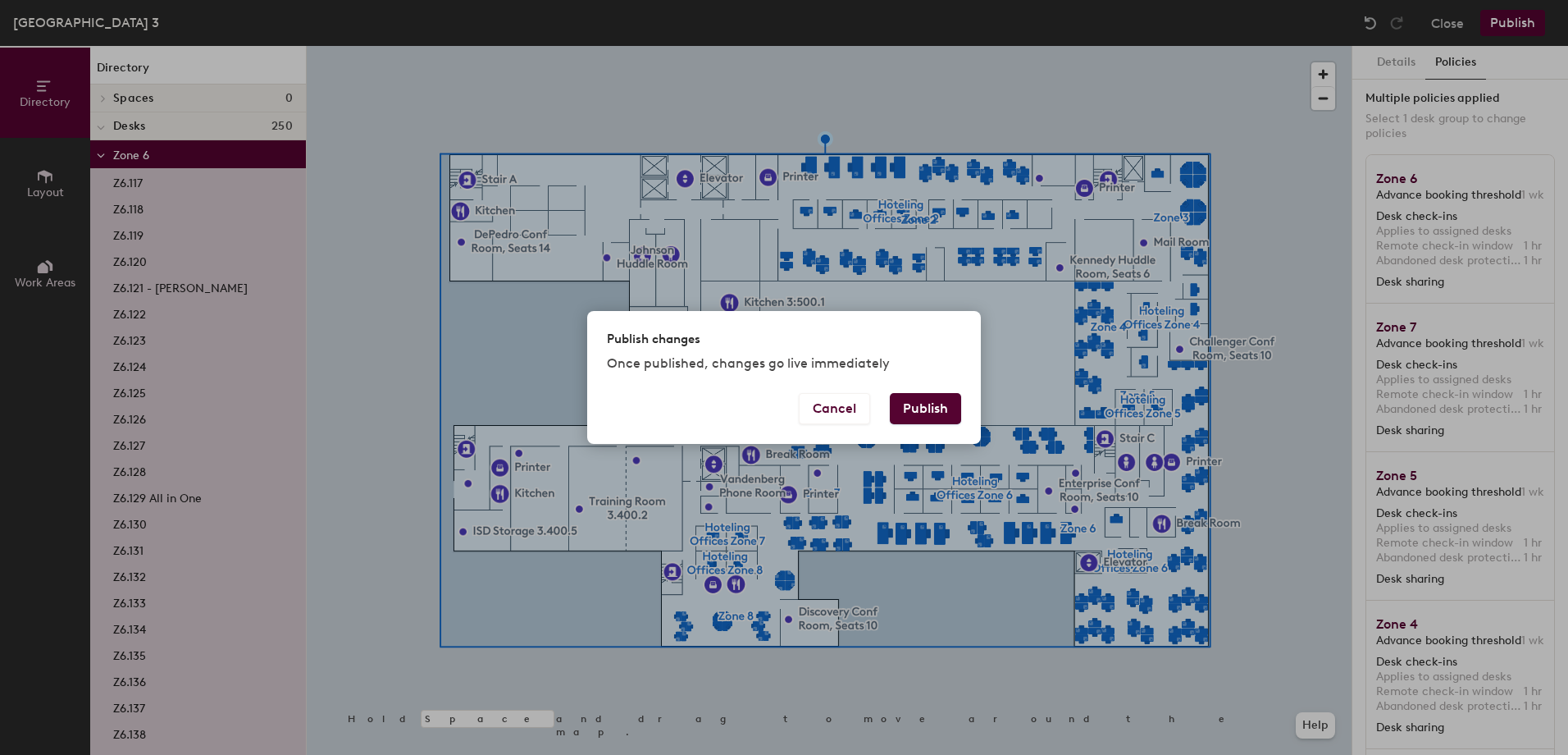
click at [933, 417] on button "Publish" at bounding box center [925, 408] width 71 height 31
